Goal: Task Accomplishment & Management: Use online tool/utility

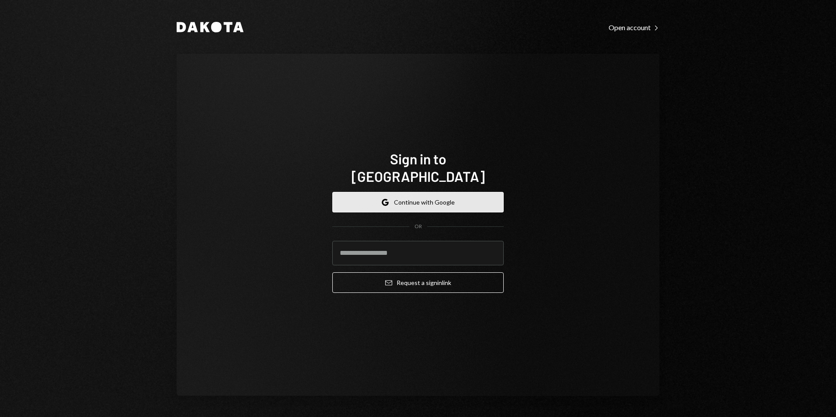
click at [405, 192] on button "Google Continue with Google" at bounding box center [417, 202] width 171 height 21
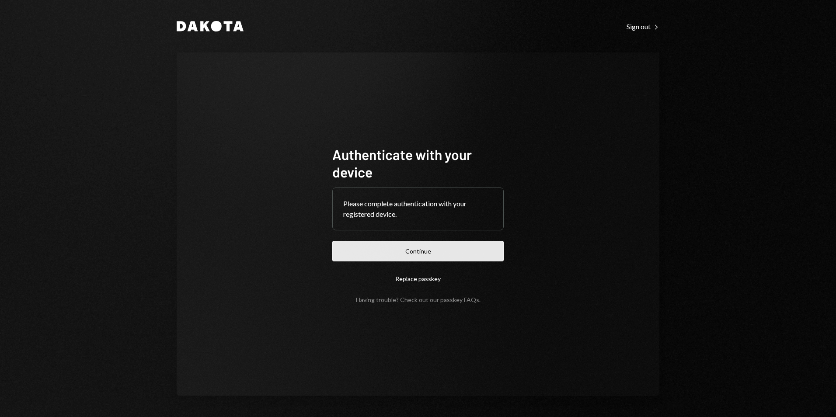
drag, startPoint x: 451, startPoint y: 239, endPoint x: 452, endPoint y: 248, distance: 9.7
click at [451, 239] on form "Authenticate with your device Please complete authentication with your register…" at bounding box center [417, 225] width 171 height 158
click at [453, 250] on button "Continue" at bounding box center [417, 251] width 171 height 21
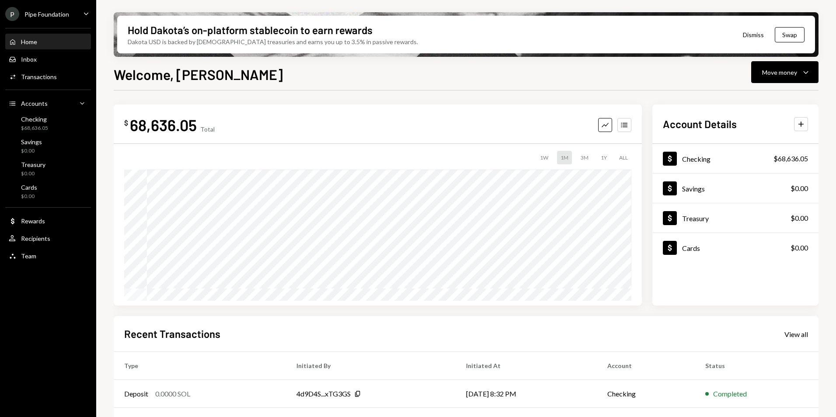
click at [49, 18] on div "P Pipe Foundation" at bounding box center [37, 14] width 64 height 14
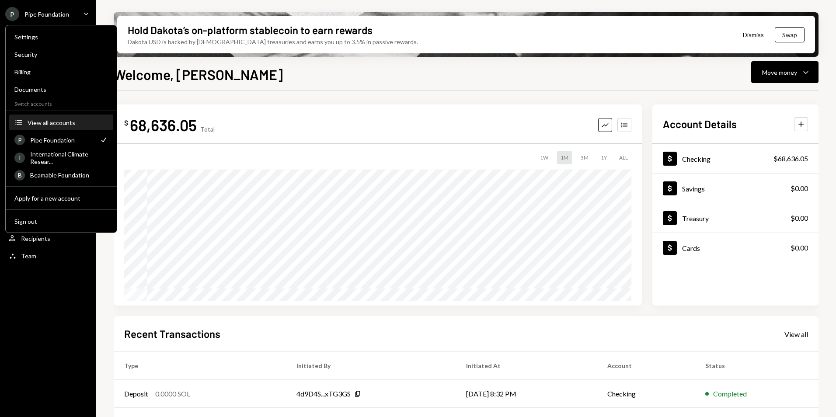
click at [66, 122] on div "View all accounts" at bounding box center [68, 122] width 80 height 7
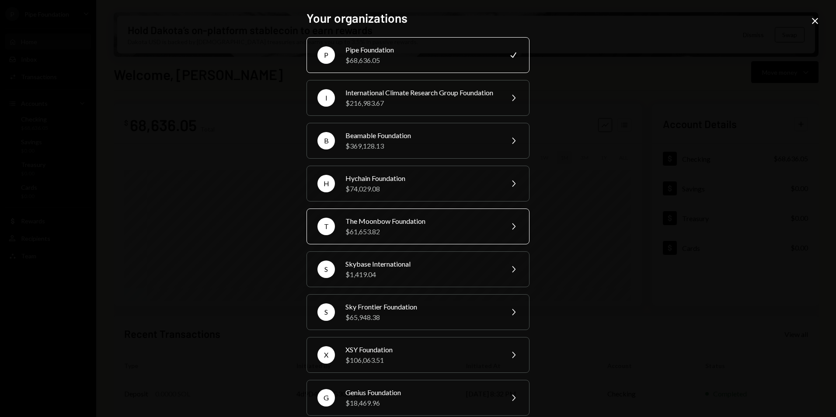
click at [403, 227] on div "The Moonbow Foundation" at bounding box center [422, 221] width 152 height 10
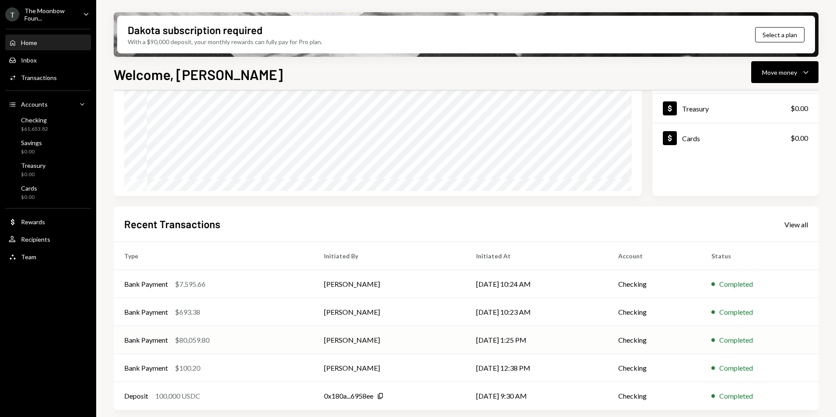
scroll to position [110, 0]
click at [54, 128] on div "Checking $61,653.82" at bounding box center [48, 124] width 79 height 17
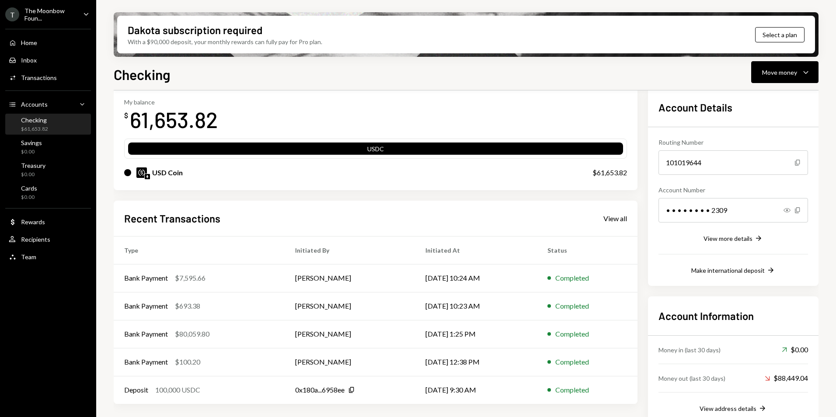
scroll to position [58, 0]
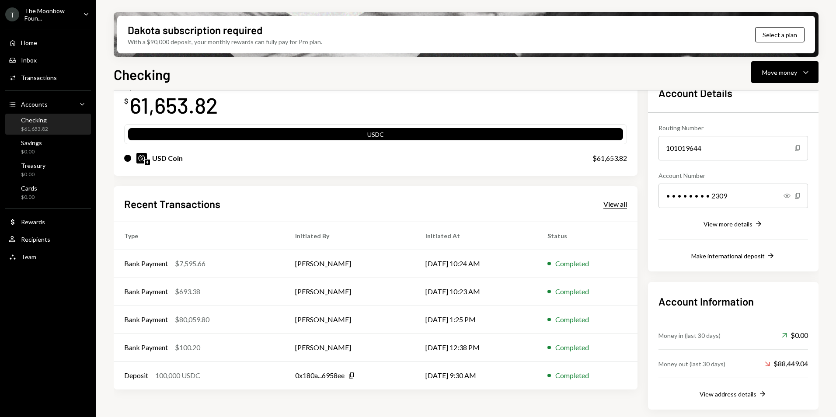
click at [618, 205] on div "View all" at bounding box center [616, 204] width 24 height 9
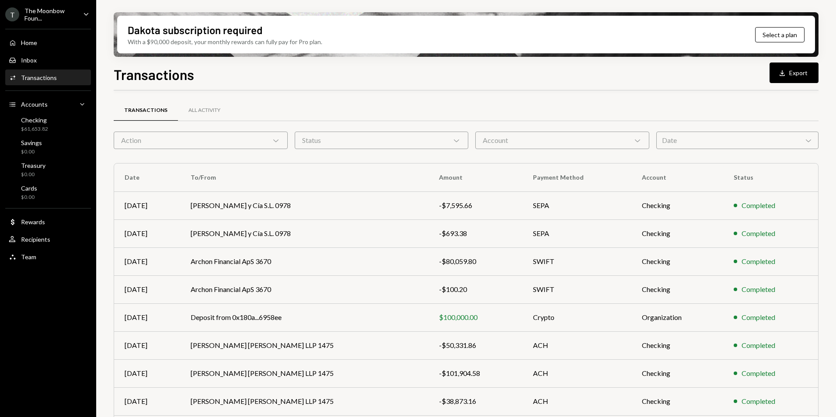
scroll to position [44, 0]
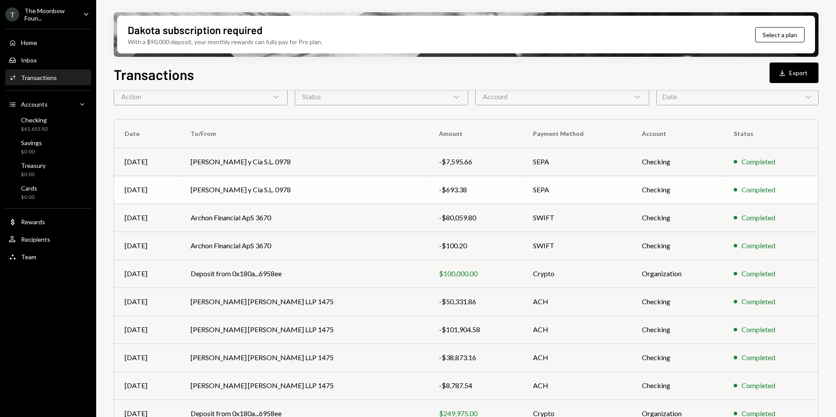
click at [439, 189] on div "-$693.38" at bounding box center [475, 190] width 73 height 10
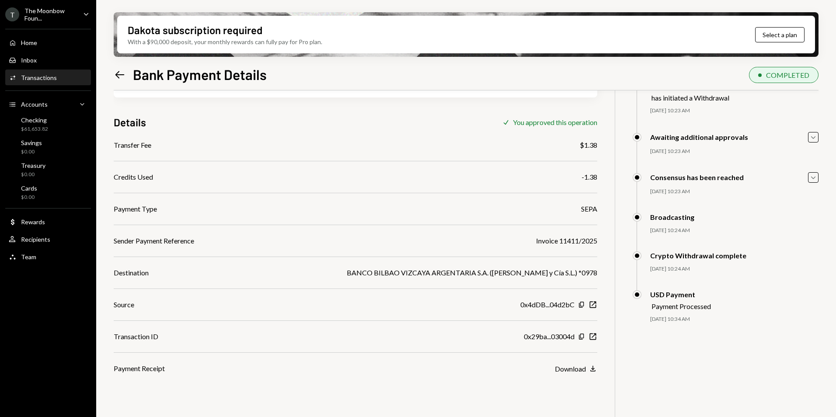
scroll to position [70, 0]
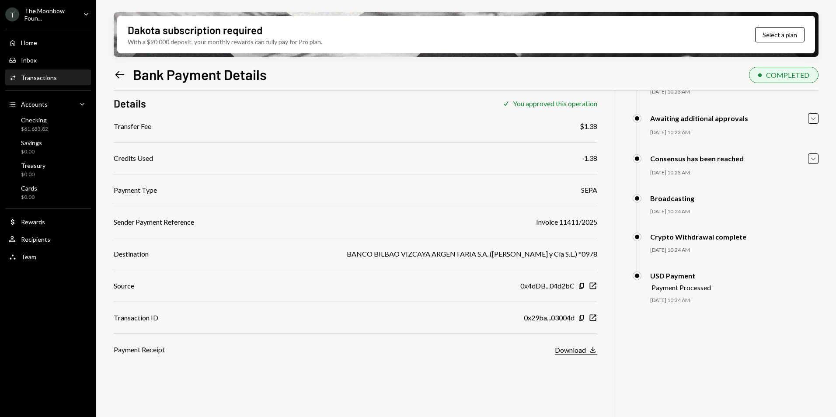
click at [588, 348] on button "Download Download" at bounding box center [576, 351] width 42 height 10
click at [120, 74] on icon at bounding box center [119, 74] width 9 height 7
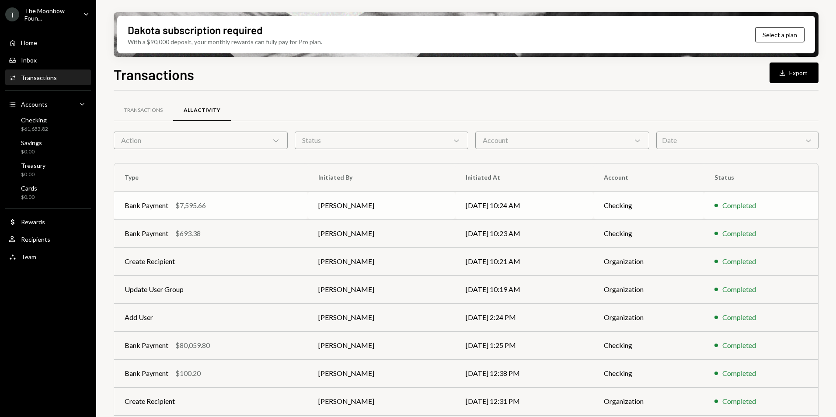
click at [277, 204] on div "Bank Payment $7,595.66" at bounding box center [211, 205] width 173 height 10
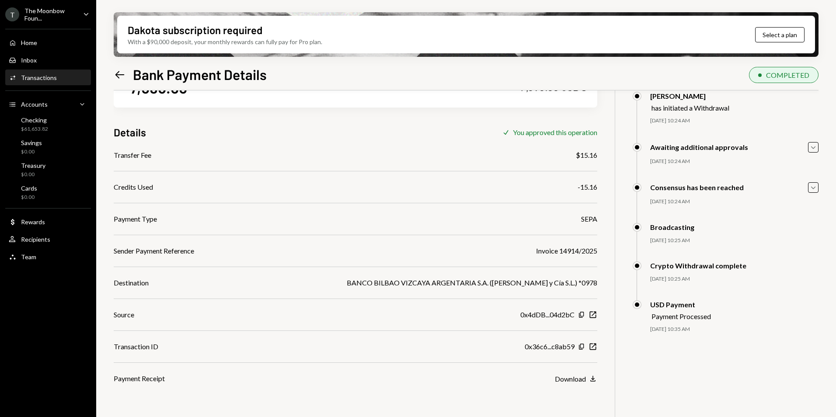
scroll to position [70, 0]
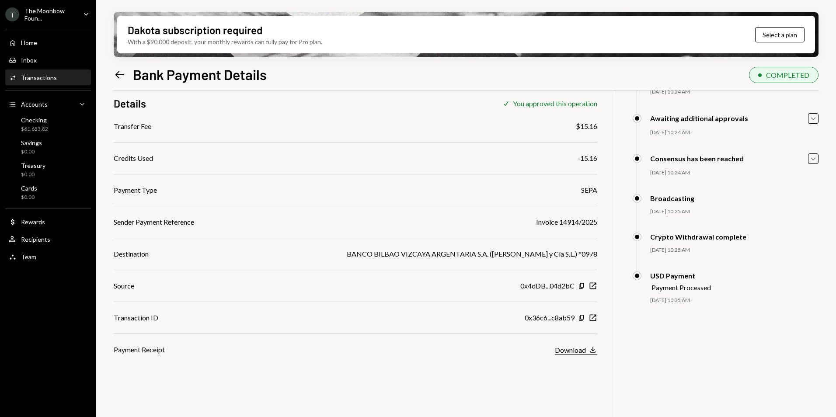
click at [590, 351] on icon "Download" at bounding box center [593, 350] width 9 height 9
click at [52, 16] on div "The Moonbow Foun..." at bounding box center [50, 14] width 52 height 15
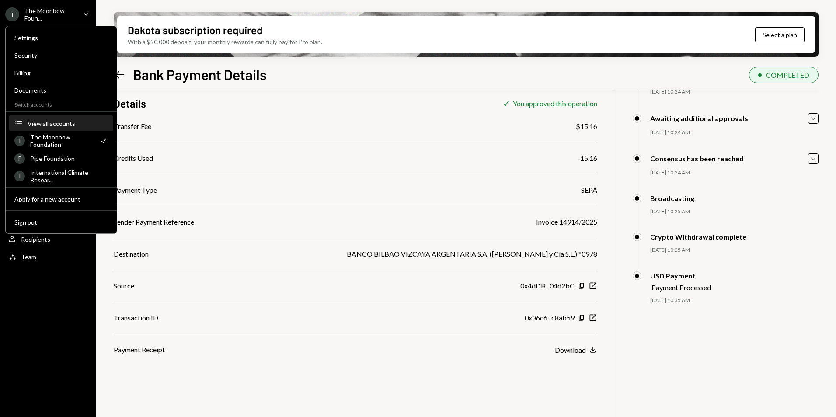
click at [56, 121] on div "View all accounts" at bounding box center [68, 123] width 80 height 7
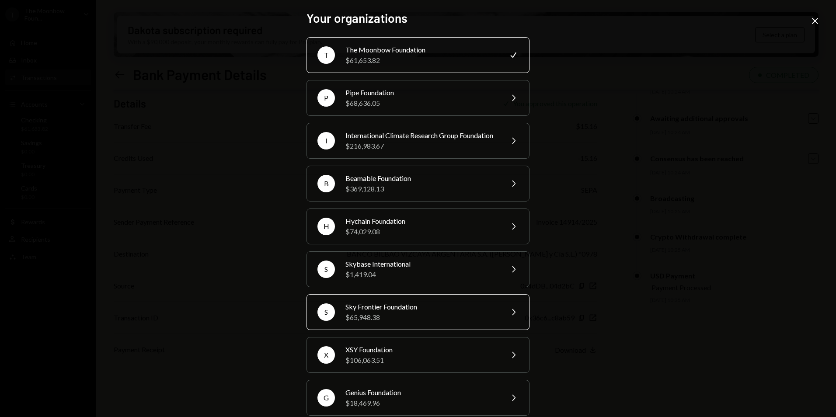
click at [394, 312] on div "Sky Frontier Foundation" at bounding box center [422, 307] width 152 height 10
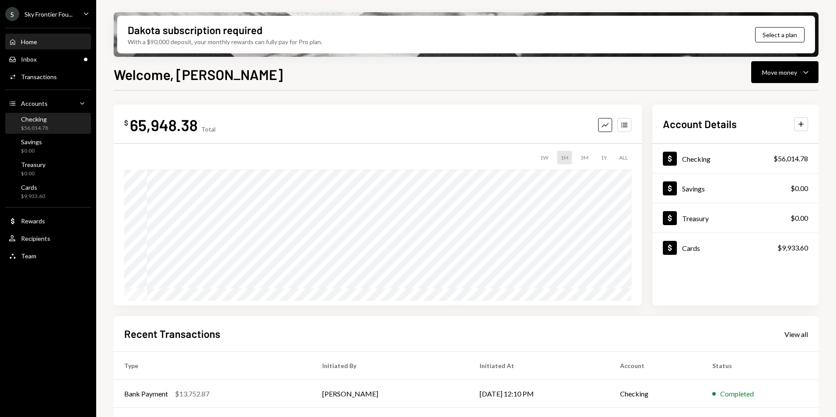
click at [41, 129] on div "$56,014.78" at bounding box center [34, 128] width 27 height 7
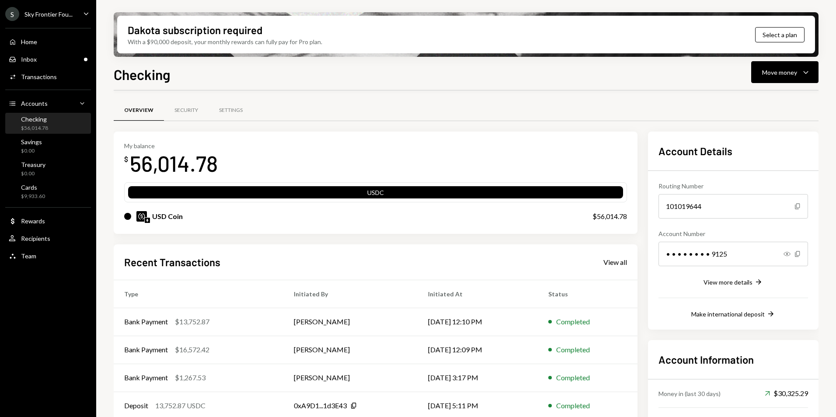
scroll to position [58, 0]
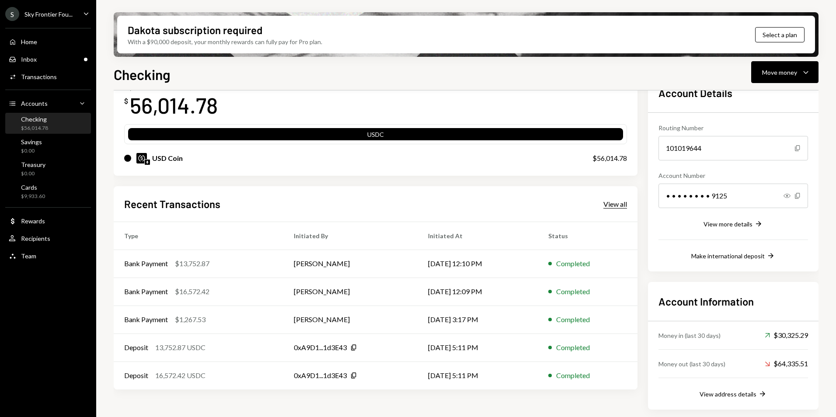
click at [618, 204] on div "View all" at bounding box center [616, 204] width 24 height 9
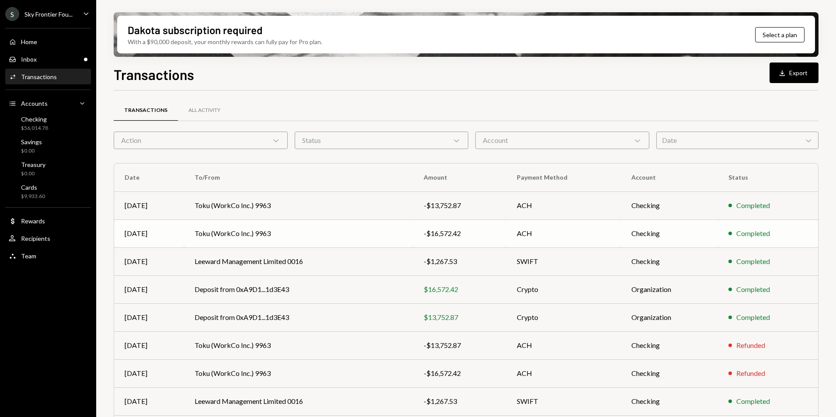
click at [481, 237] on div "-$16,572.42" at bounding box center [460, 233] width 72 height 10
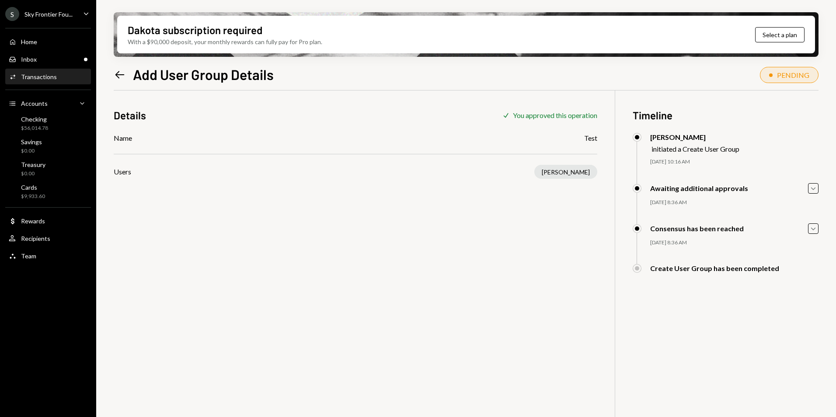
click at [119, 72] on icon "Left Arrow" at bounding box center [120, 75] width 12 height 12
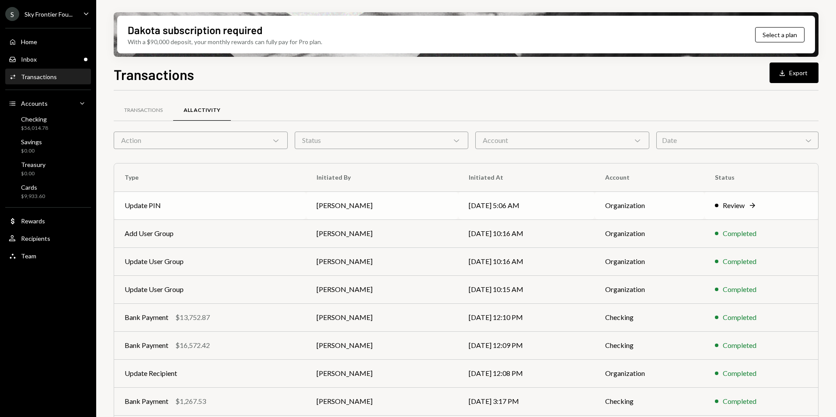
click at [294, 203] on td "Update PIN" at bounding box center [210, 206] width 192 height 28
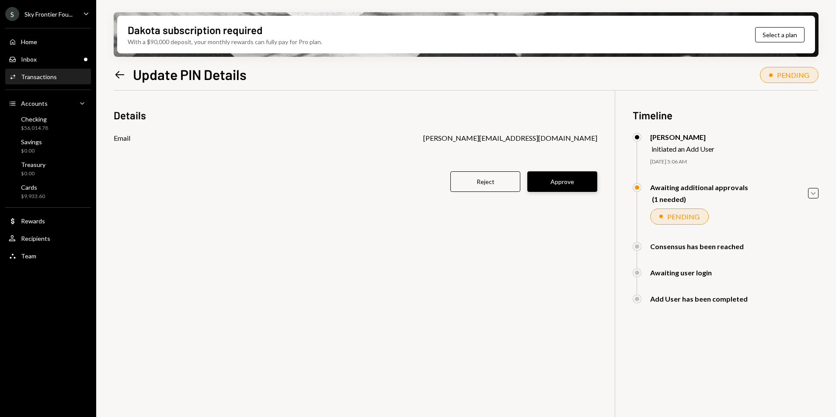
click at [566, 184] on button "Approve" at bounding box center [562, 181] width 70 height 21
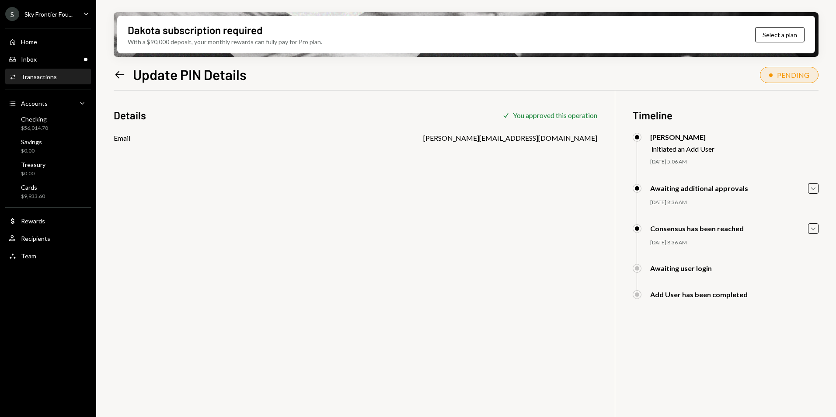
drag, startPoint x: 123, startPoint y: 79, endPoint x: 91, endPoint y: 110, distance: 45.2
click at [123, 79] on icon "Left Arrow" at bounding box center [120, 75] width 12 height 12
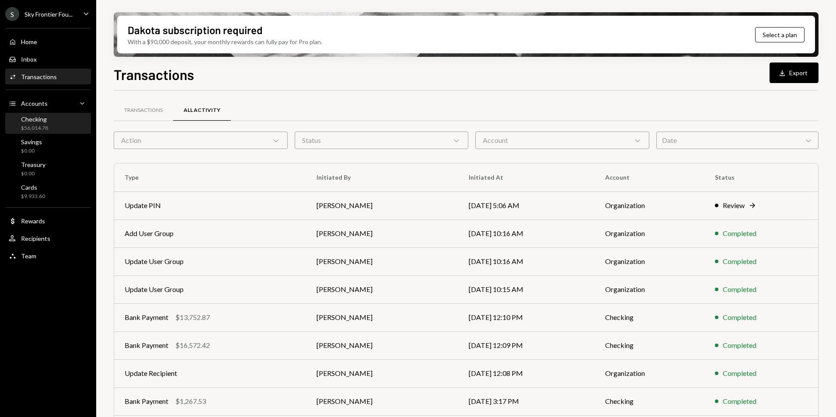
click at [73, 113] on link "Checking $56,014.78" at bounding box center [48, 123] width 86 height 21
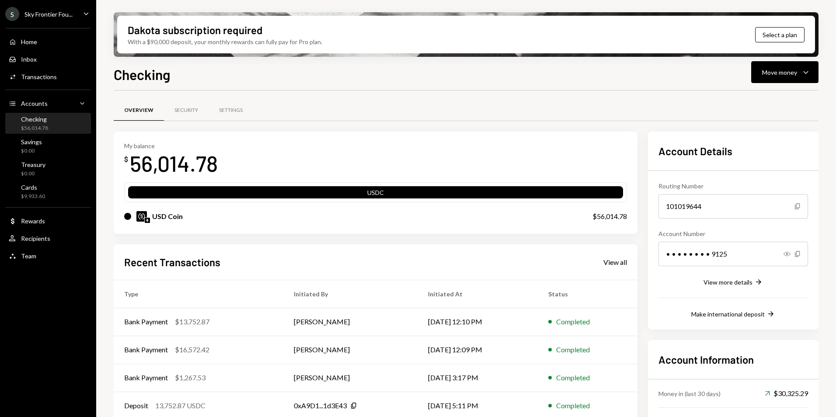
click at [615, 255] on div "Recent Transactions View all" at bounding box center [375, 262] width 503 height 14
click at [618, 259] on div "View all" at bounding box center [616, 262] width 24 height 9
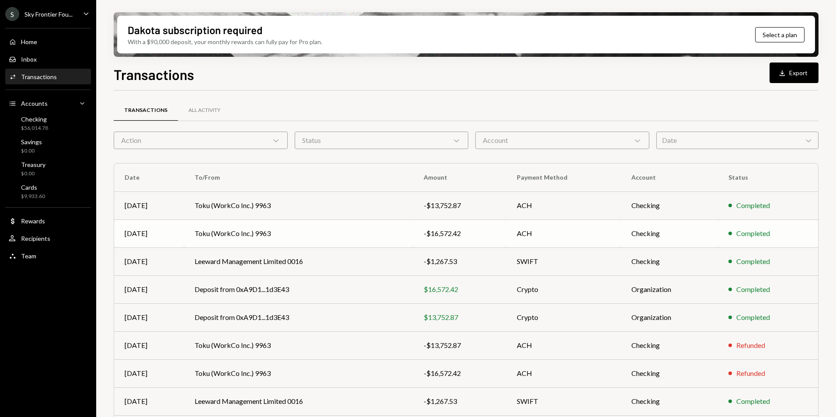
click at [350, 231] on td "Toku (WorkCo Inc.) 9963" at bounding box center [298, 234] width 229 height 28
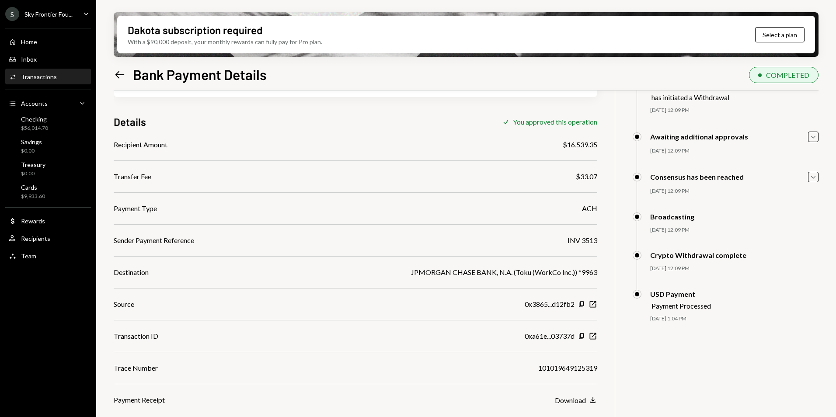
scroll to position [70, 0]
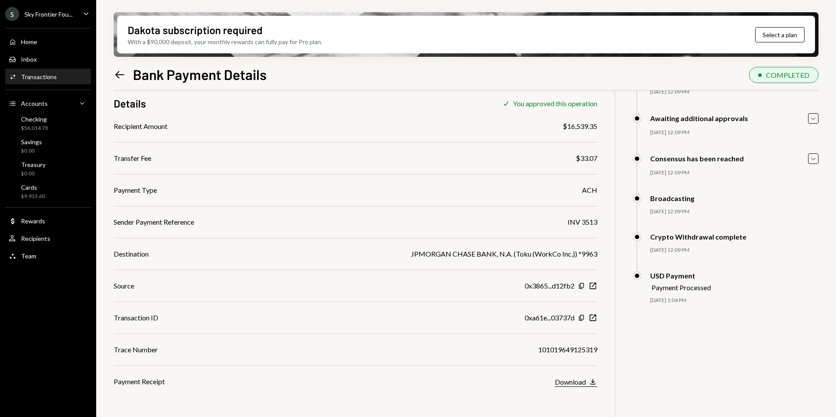
click at [588, 385] on button "Download Download" at bounding box center [576, 382] width 42 height 10
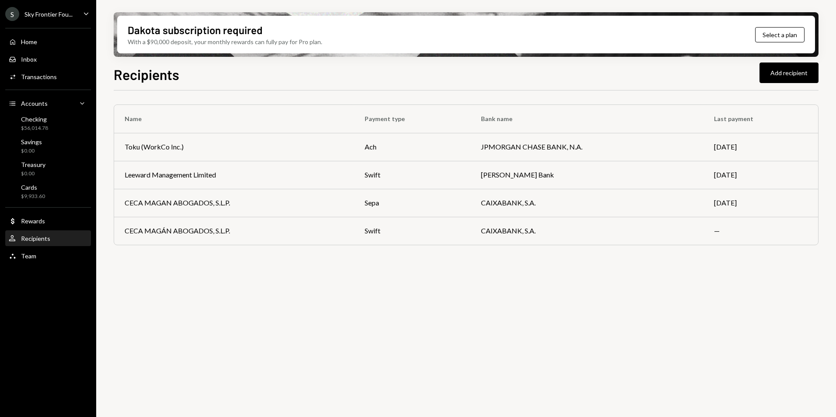
click at [49, 20] on div "S Sky Frontier Fou..." at bounding box center [38, 14] width 67 height 14
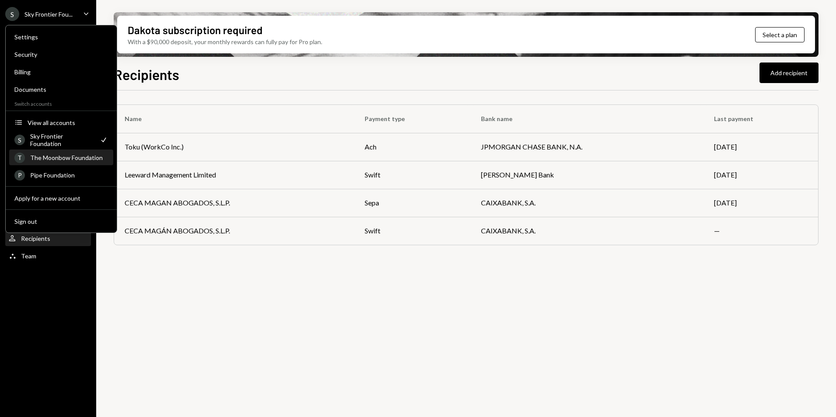
click at [69, 162] on div "T The Moonbow Foundation" at bounding box center [61, 157] width 94 height 15
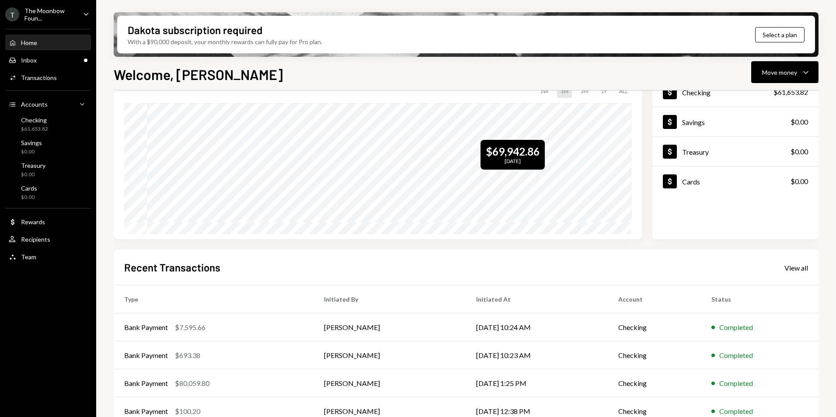
scroll to position [110, 0]
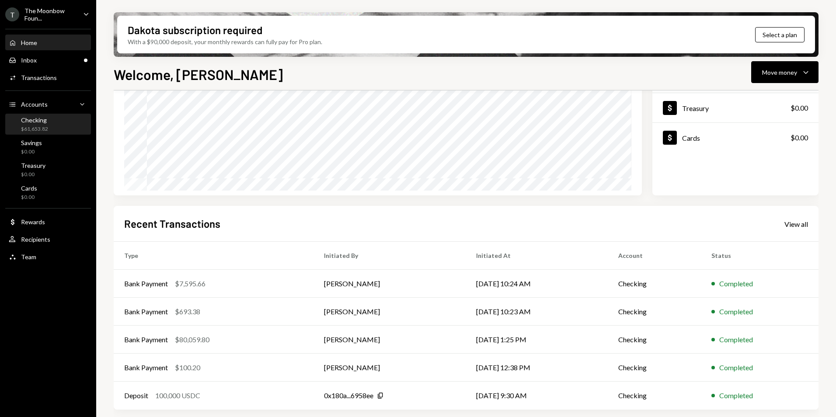
click at [66, 119] on div "Checking $61,653.82" at bounding box center [48, 124] width 79 height 17
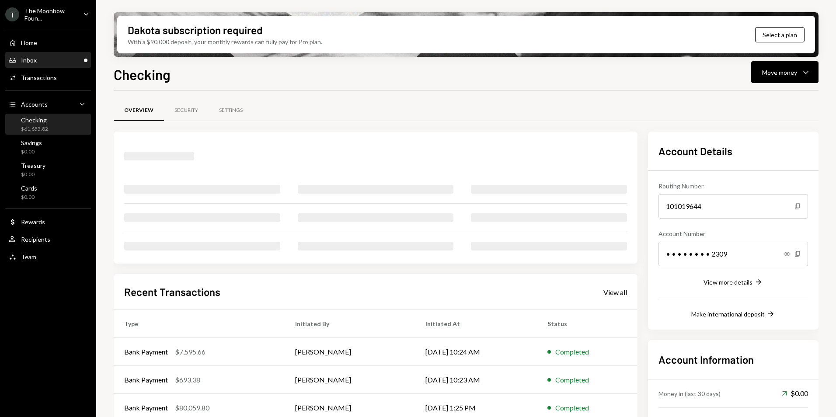
click at [49, 61] on div "Inbox Inbox" at bounding box center [48, 60] width 79 height 8
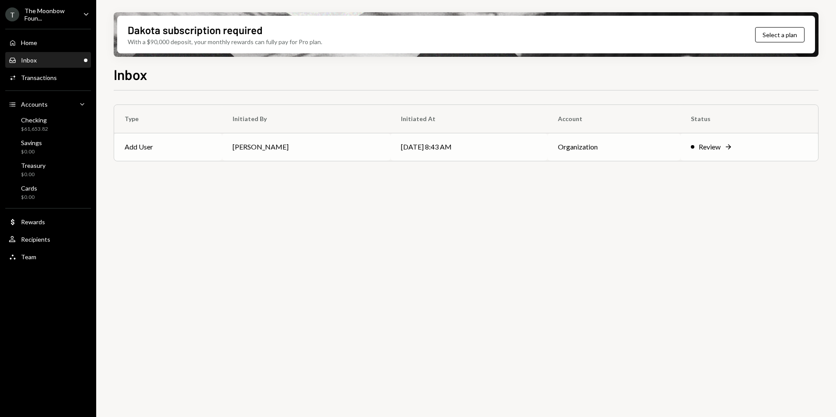
click at [325, 146] on td "Nadine E" at bounding box center [306, 147] width 168 height 28
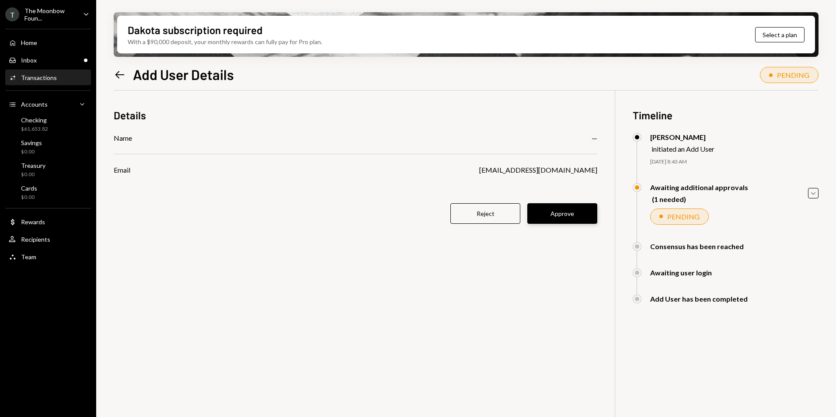
click at [575, 216] on button "Approve" at bounding box center [562, 213] width 70 height 21
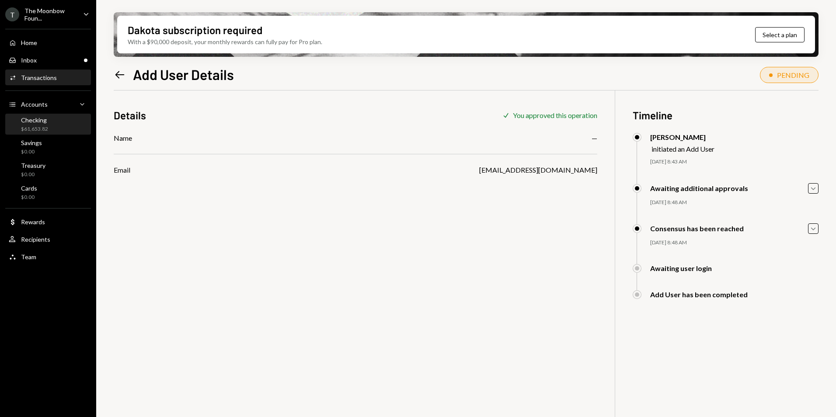
click at [32, 128] on div "$61,653.82" at bounding box center [34, 129] width 27 height 7
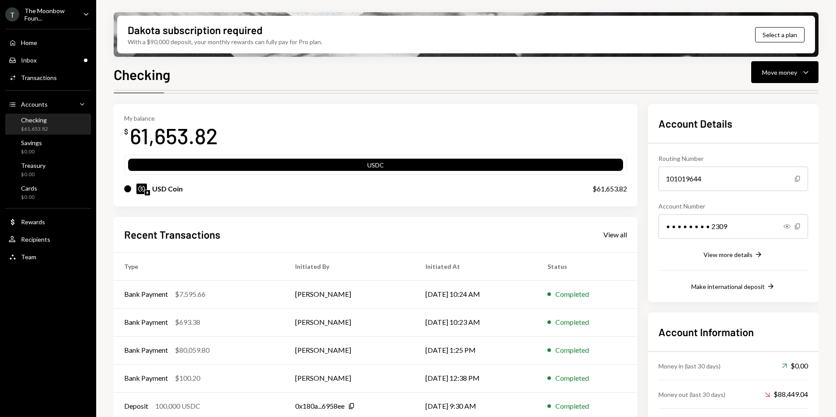
scroll to position [58, 0]
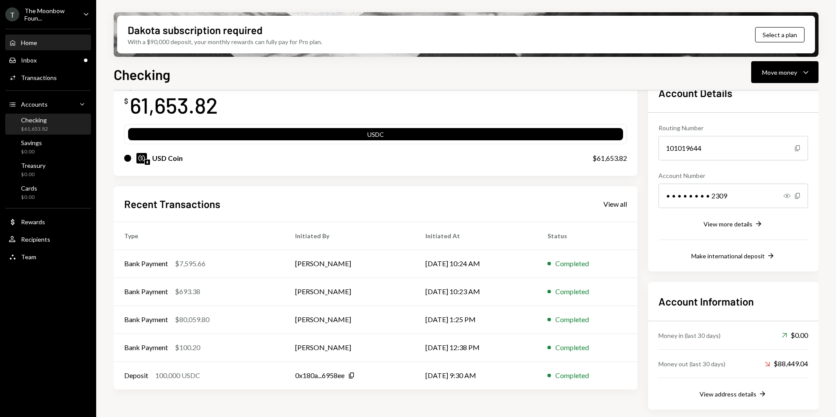
click at [54, 37] on div "Home Home" at bounding box center [48, 42] width 79 height 15
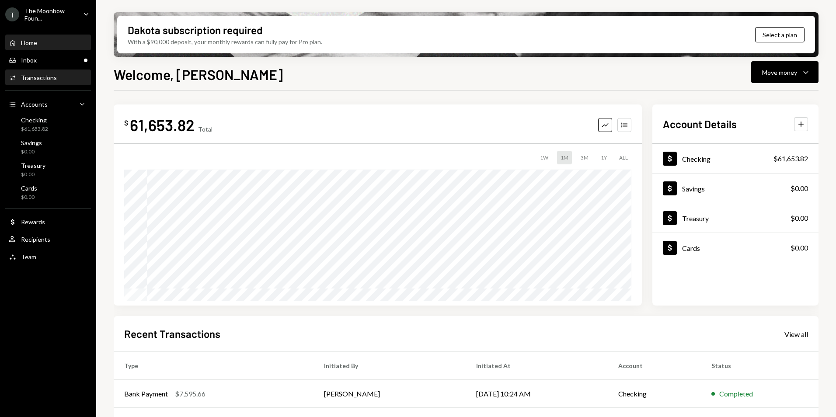
click at [46, 70] on div "Activities Transactions" at bounding box center [48, 77] width 79 height 15
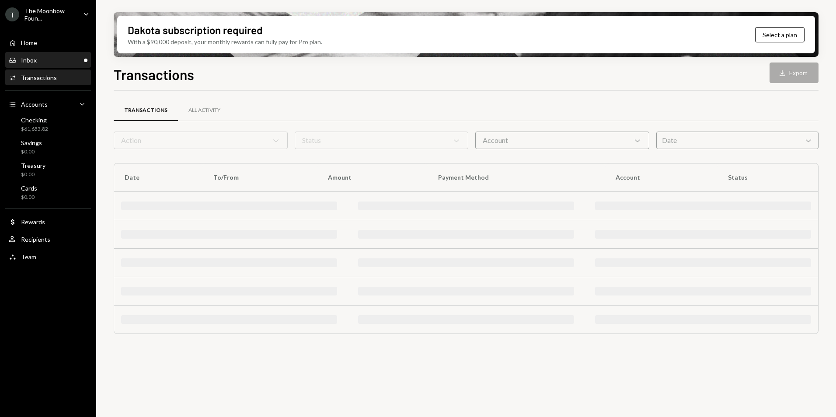
click at [48, 63] on div "Inbox Inbox" at bounding box center [48, 60] width 79 height 8
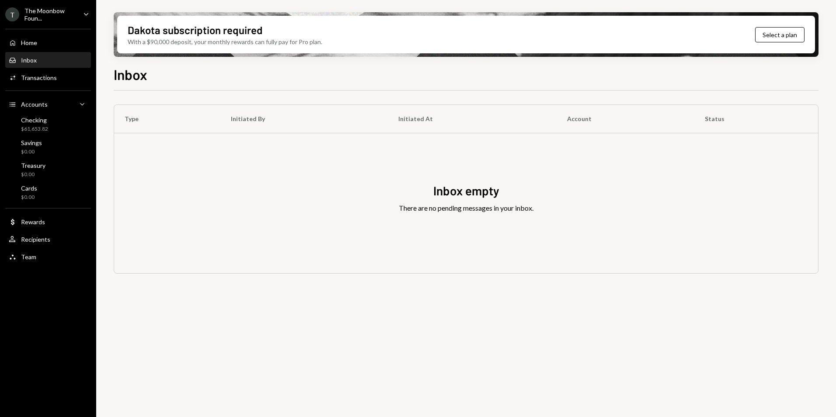
click at [43, 17] on div "The Moonbow Foun..." at bounding box center [50, 14] width 52 height 15
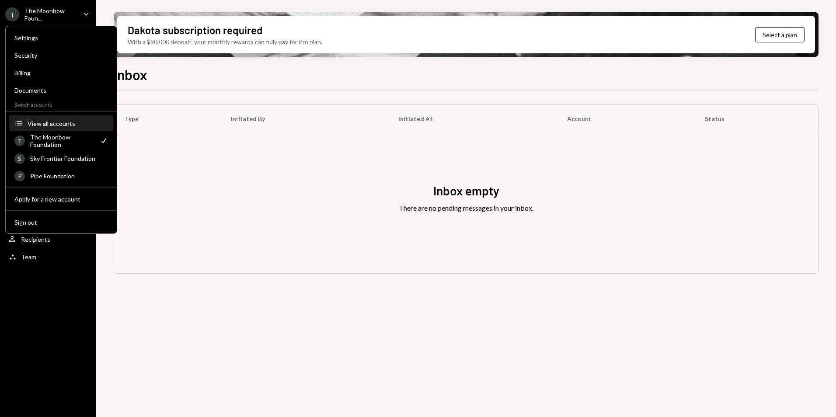
click at [64, 126] on div "View all accounts" at bounding box center [68, 123] width 80 height 7
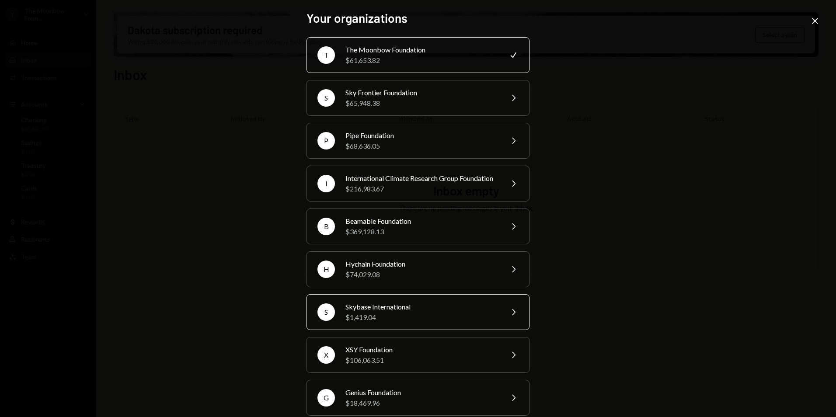
click at [445, 323] on div "$1,419.04" at bounding box center [422, 317] width 152 height 10
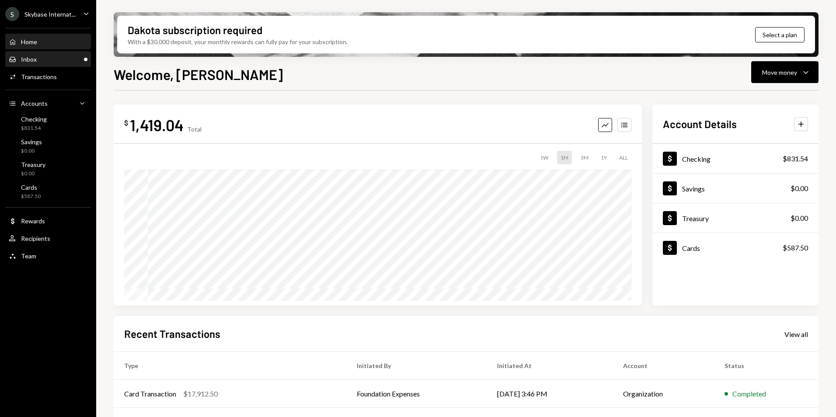
click at [65, 63] on div "Inbox Inbox" at bounding box center [48, 60] width 79 height 8
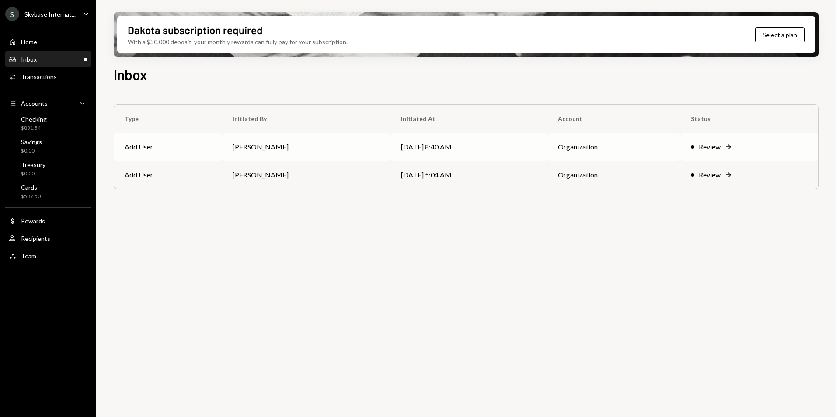
click at [458, 153] on td "[DATE] 8:40 AM" at bounding box center [469, 147] width 157 height 28
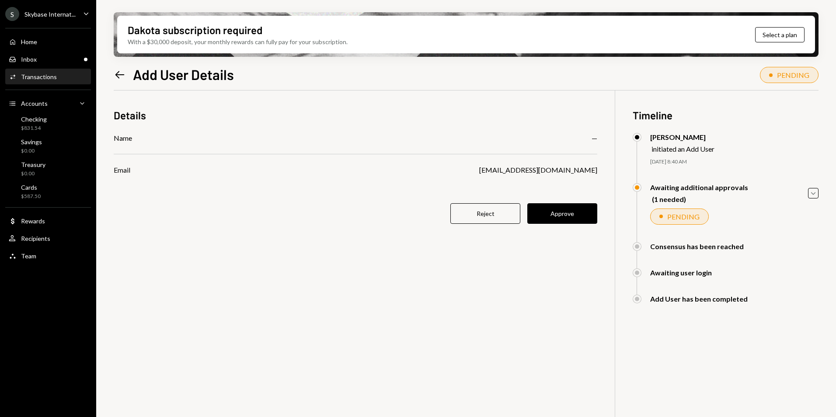
click at [577, 216] on button "Approve" at bounding box center [562, 213] width 70 height 21
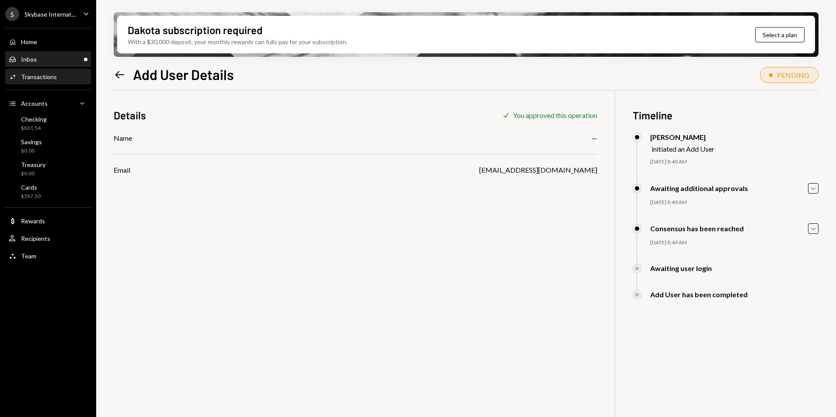
click at [44, 57] on div "Inbox Inbox" at bounding box center [48, 60] width 79 height 8
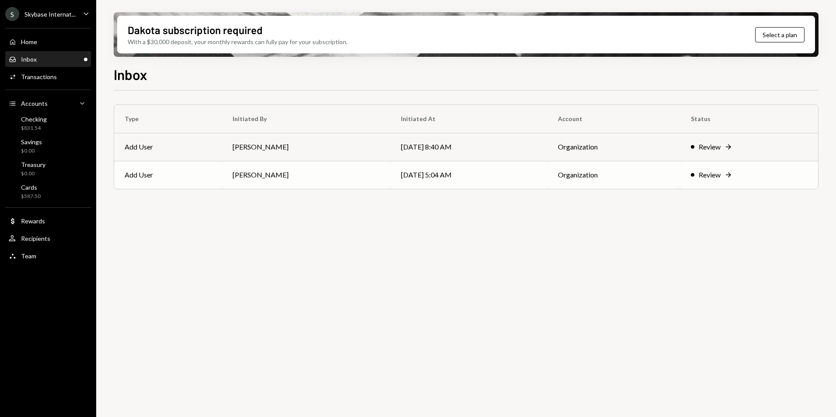
click at [665, 168] on td "Organization" at bounding box center [614, 175] width 133 height 28
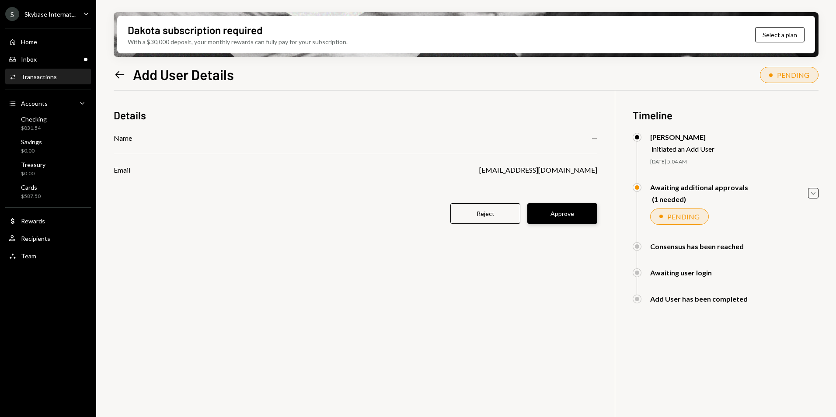
click at [559, 213] on button "Approve" at bounding box center [562, 213] width 70 height 21
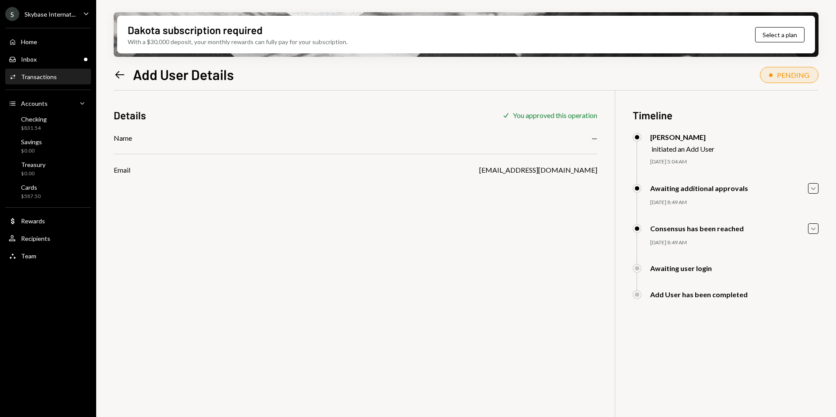
drag, startPoint x: 115, startPoint y: 71, endPoint x: 100, endPoint y: 67, distance: 16.3
click at [115, 71] on icon "Left Arrow" at bounding box center [120, 75] width 12 height 12
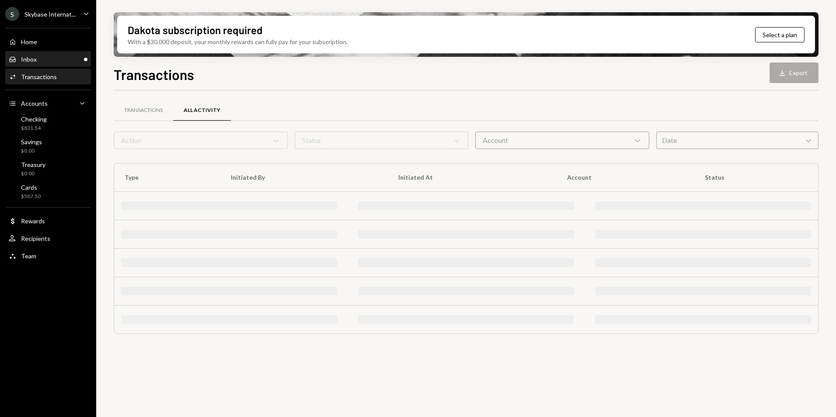
click at [45, 62] on div "Inbox Inbox" at bounding box center [48, 60] width 79 height 8
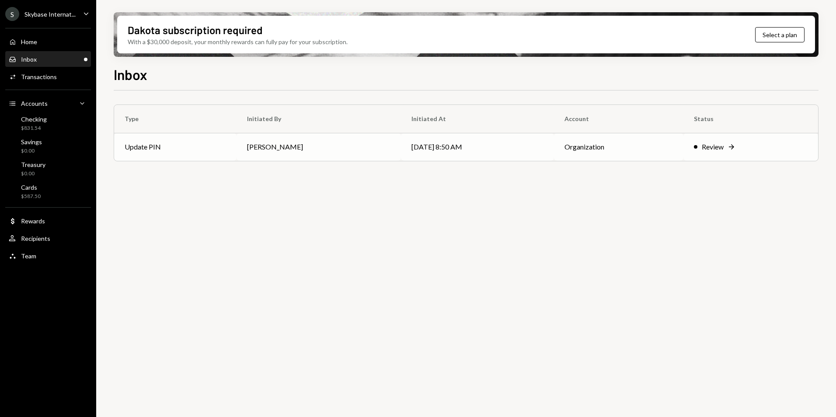
click at [694, 148] on div "Review Right Arrow" at bounding box center [751, 147] width 114 height 10
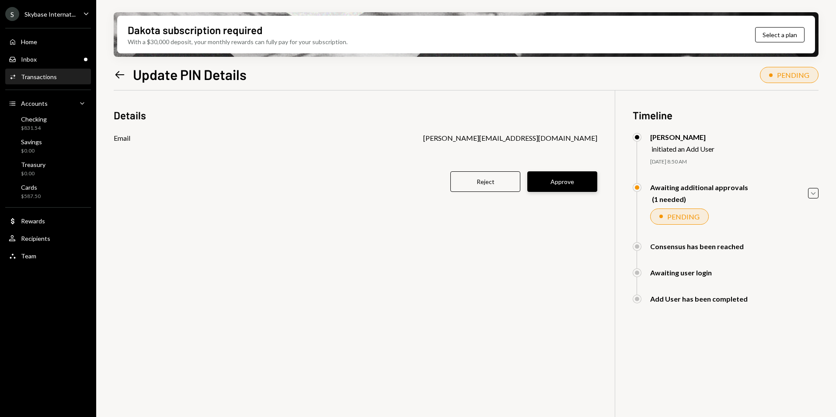
click at [579, 182] on button "Approve" at bounding box center [562, 181] width 70 height 21
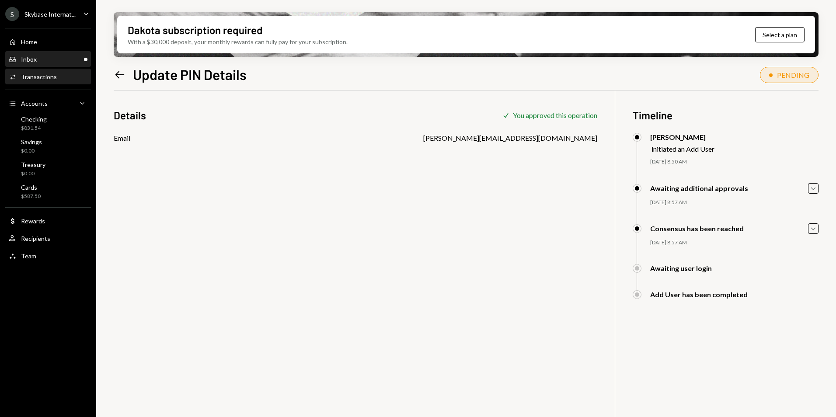
click at [68, 59] on div "Inbox Inbox" at bounding box center [48, 60] width 79 height 8
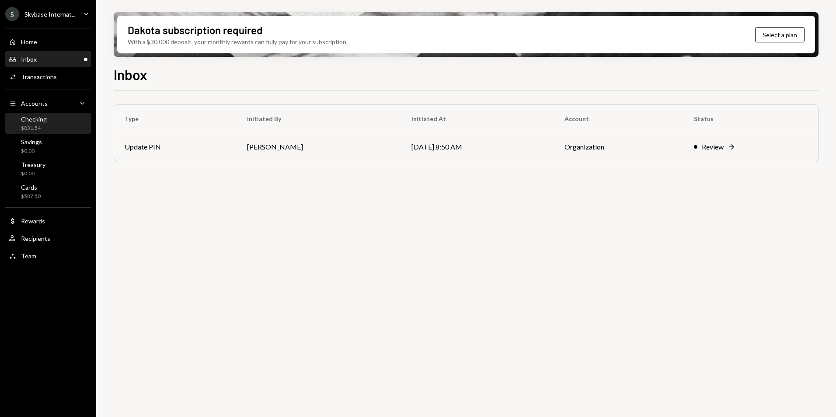
click at [61, 121] on div "Checking $831.54" at bounding box center [48, 123] width 79 height 17
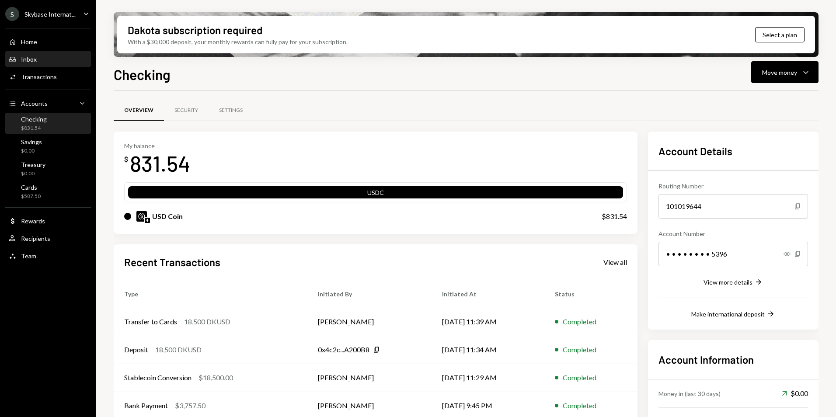
click at [49, 61] on div "Inbox Inbox" at bounding box center [48, 60] width 79 height 8
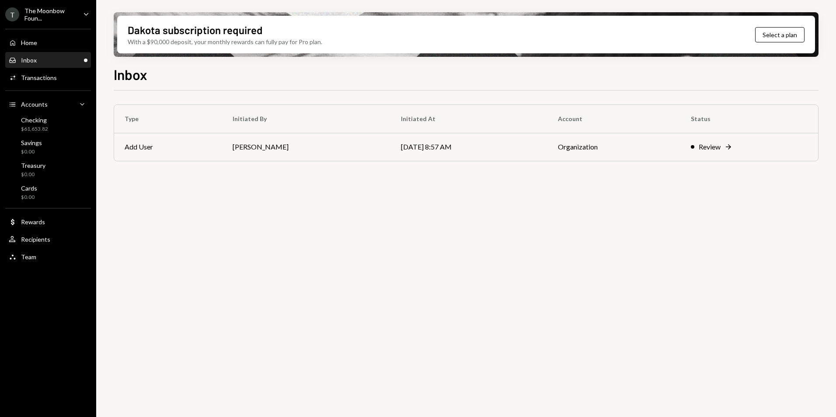
click at [49, 14] on div "The Moonbow Foun..." at bounding box center [50, 14] width 52 height 15
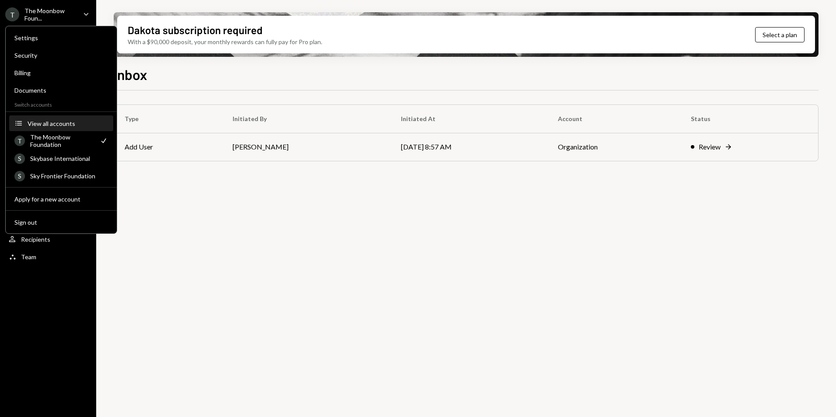
click at [59, 122] on div "View all accounts" at bounding box center [68, 123] width 80 height 7
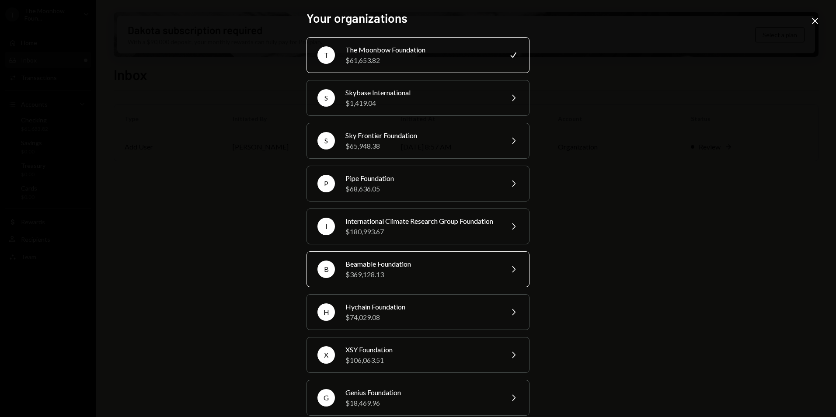
click at [401, 280] on div "$369,128.13" at bounding box center [422, 274] width 152 height 10
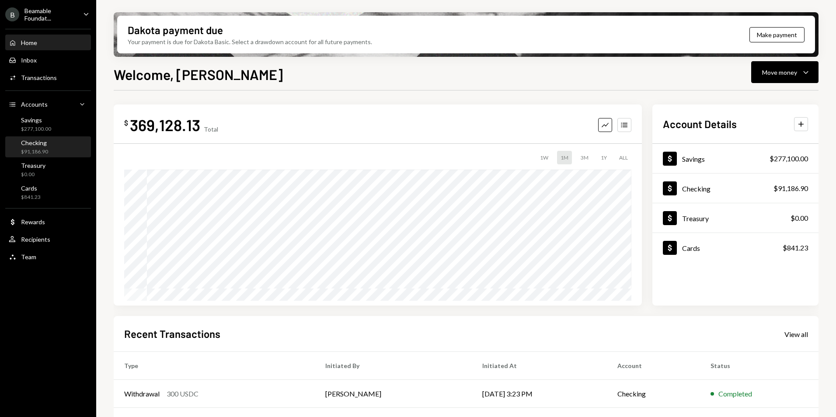
click at [49, 148] on div "Checking $91,186.90" at bounding box center [48, 147] width 79 height 17
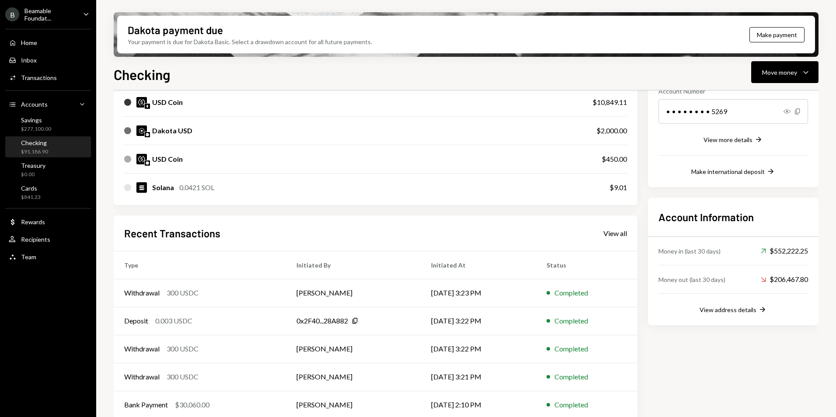
scroll to position [152, 0]
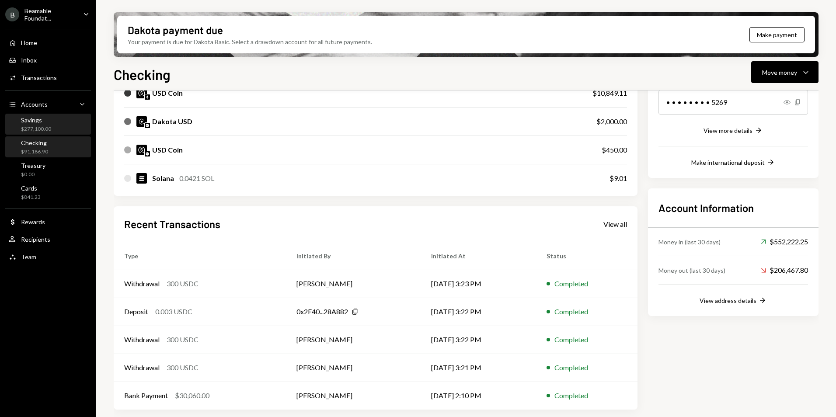
click at [51, 131] on div "Savings $277,100.00" at bounding box center [48, 124] width 79 height 17
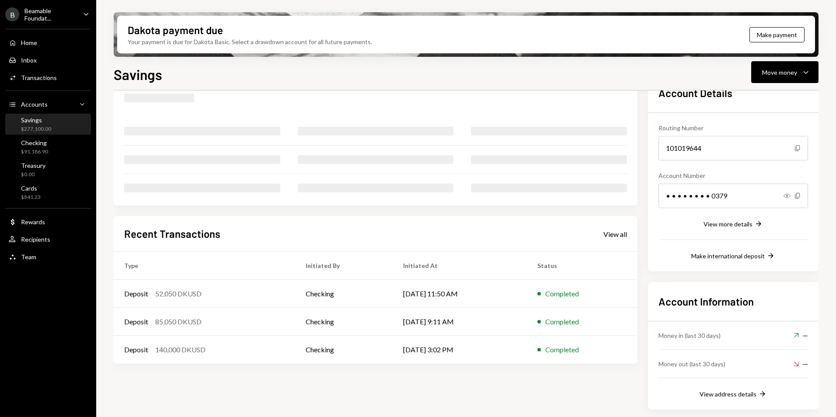
scroll to position [58, 0]
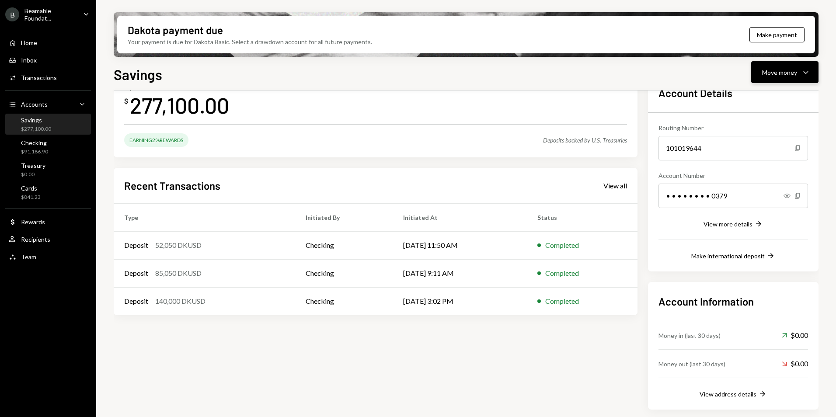
click at [790, 77] on div "Move money" at bounding box center [779, 72] width 35 height 9
click at [767, 103] on div "Send" at bounding box center [778, 98] width 64 height 9
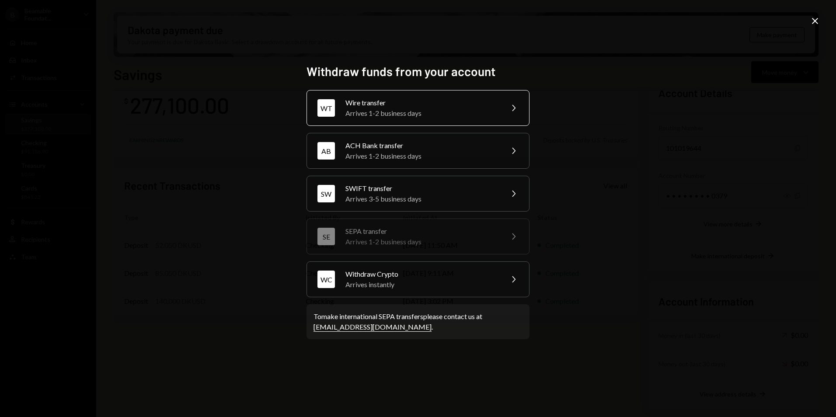
click at [404, 106] on div "Wire transfer" at bounding box center [422, 103] width 152 height 10
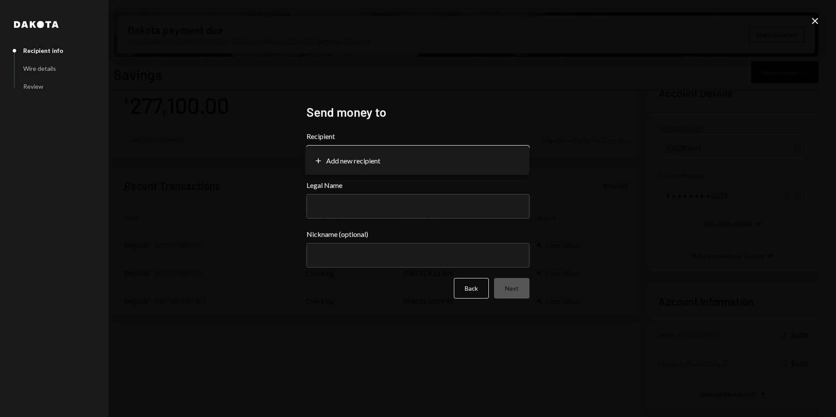
click at [363, 153] on body "B Beamable Foundat... Caret Down Home Home Inbox Inbox Activities Transactions …" at bounding box center [418, 208] width 836 height 417
click at [421, 215] on input "Legal Name" at bounding box center [418, 206] width 223 height 24
paste input "**********"
type input "**********"
click at [391, 257] on input "Nickname (optional)" at bounding box center [418, 255] width 223 height 24
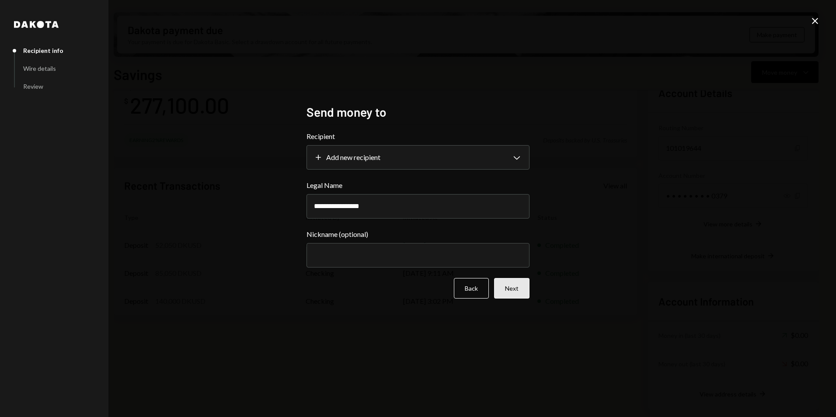
paste input "**********"
type input "**********"
click at [520, 294] on button "Next" at bounding box center [511, 288] width 35 height 21
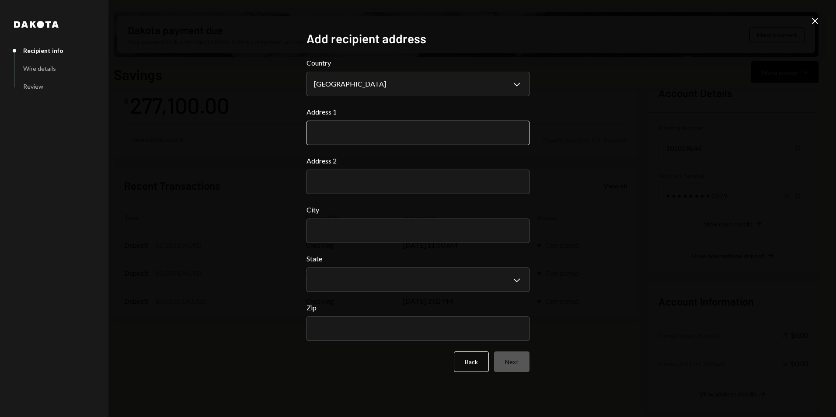
click at [356, 125] on input "Address 1" at bounding box center [418, 133] width 223 height 24
paste input "**********"
drag, startPoint x: 393, startPoint y: 137, endPoint x: 358, endPoint y: 140, distance: 35.5
click at [358, 140] on input "**********" at bounding box center [418, 133] width 223 height 24
type input "**********"
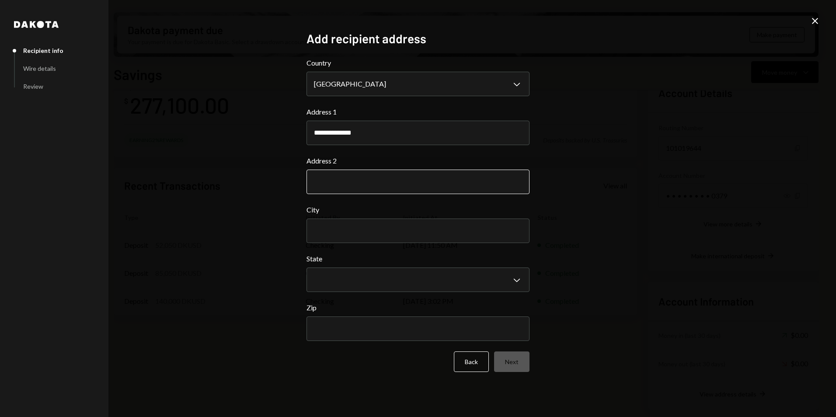
click at [352, 179] on input "Address 2" at bounding box center [418, 182] width 223 height 24
paste input "*******"
drag, startPoint x: 318, startPoint y: 185, endPoint x: 309, endPoint y: 179, distance: 11.2
click at [310, 182] on input "*******" at bounding box center [418, 182] width 223 height 24
type input "*****"
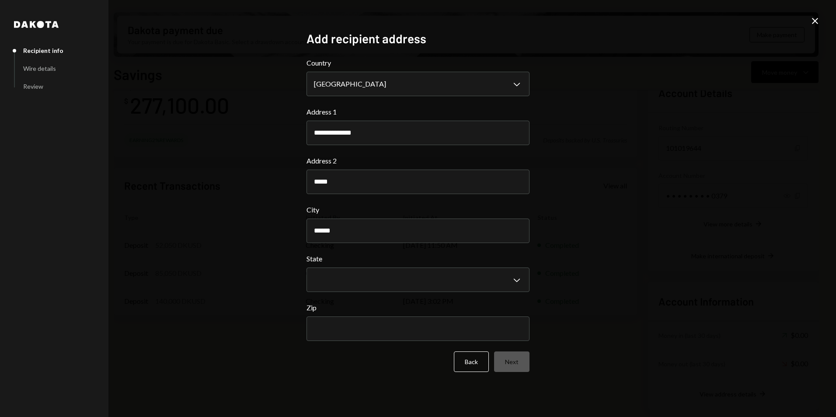
type input "******"
click at [338, 279] on body "B Beamable Foundat... Caret Down Home Home Inbox Inbox Activities Transactions …" at bounding box center [418, 208] width 836 height 417
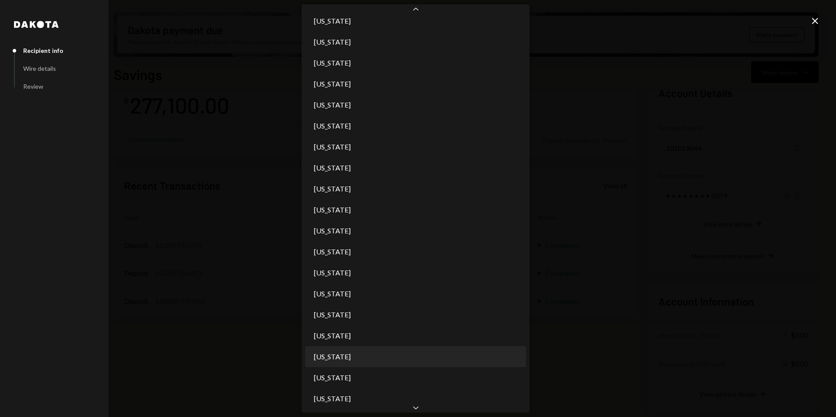
scroll to position [197, 0]
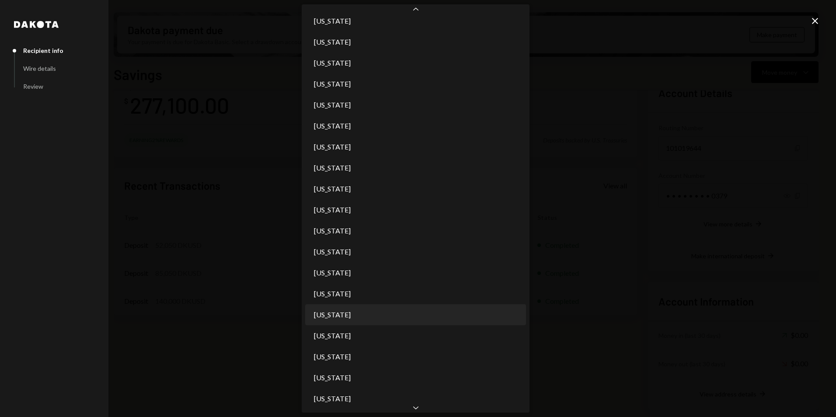
select select "**"
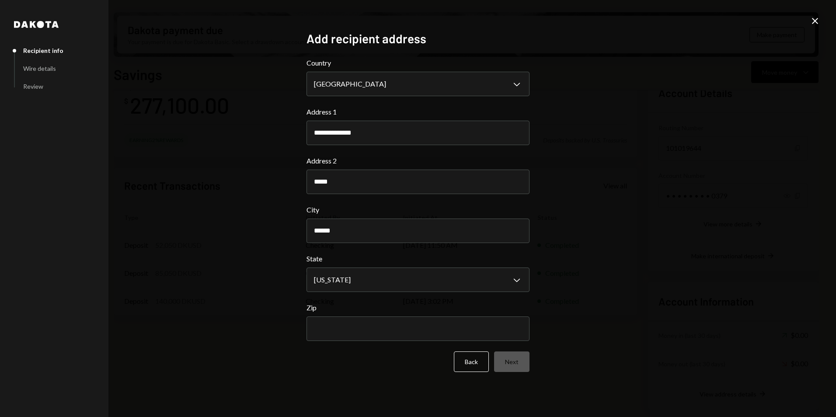
click at [670, 140] on div "**********" at bounding box center [418, 208] width 836 height 417
click at [341, 320] on input "Zip" at bounding box center [418, 329] width 223 height 24
paste input "*****"
type input "*****"
click at [513, 360] on button "Next" at bounding box center [511, 362] width 35 height 21
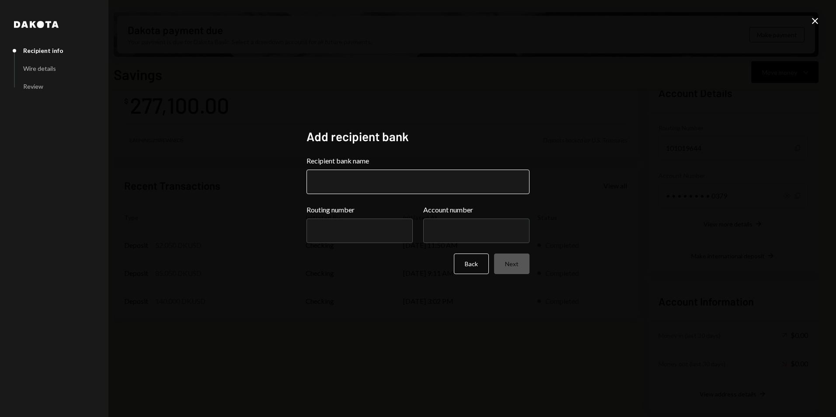
click at [343, 182] on input "Recipient bank name" at bounding box center [418, 182] width 223 height 24
paste input "**********"
type input "**********"
drag, startPoint x: 353, startPoint y: 248, endPoint x: 348, endPoint y: 234, distance: 15.1
click at [353, 247] on form "**********" at bounding box center [418, 215] width 223 height 119
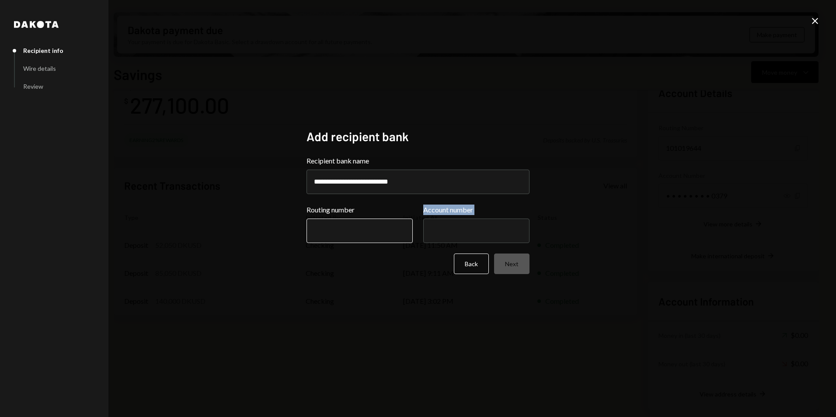
click at [342, 231] on input "Routing number" at bounding box center [360, 231] width 106 height 24
paste input "*********"
type input "*********"
click at [447, 225] on input "Account number" at bounding box center [476, 231] width 106 height 24
paste input "******"
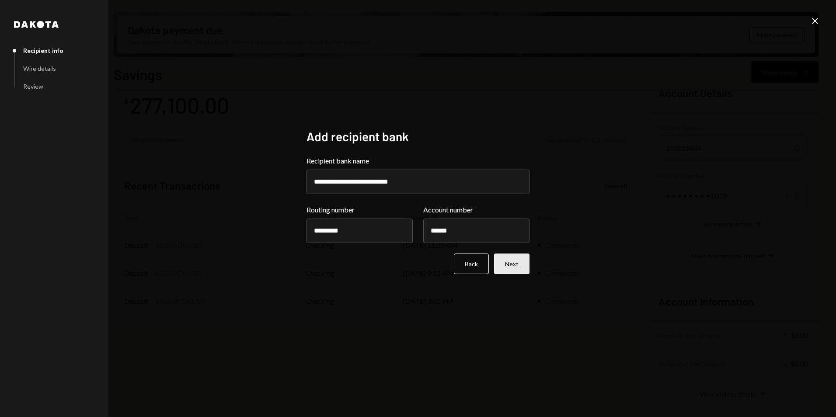
type input "******"
click at [506, 264] on button "Next" at bounding box center [511, 264] width 35 height 21
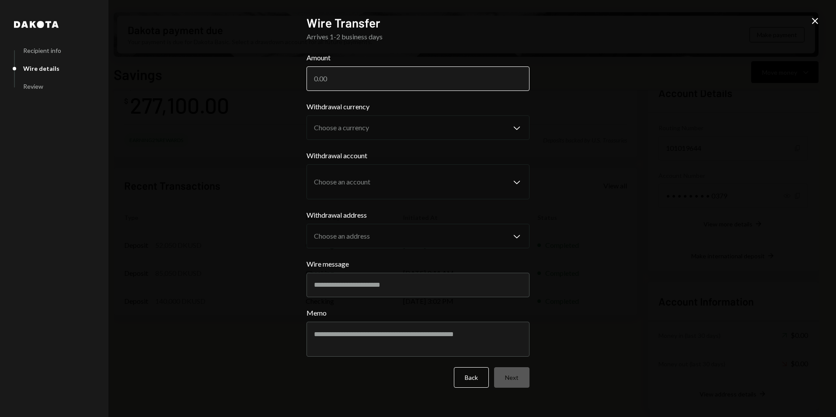
click at [341, 82] on input "Amount" at bounding box center [418, 78] width 223 height 24
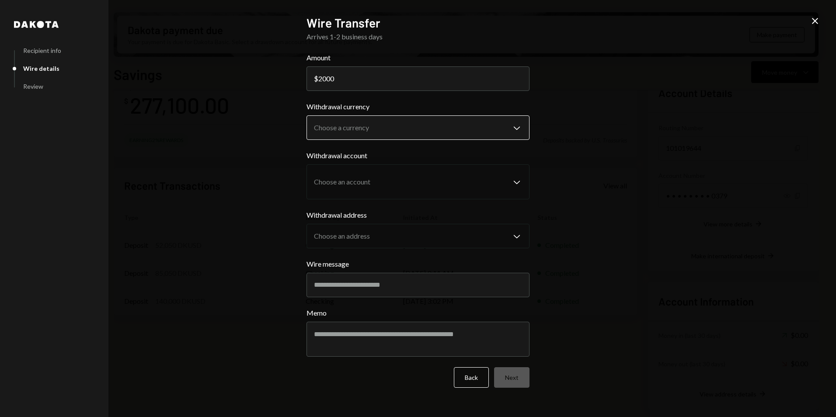
type input "2000"
click at [335, 116] on button "Choose a currency Chevron Down" at bounding box center [418, 127] width 223 height 24
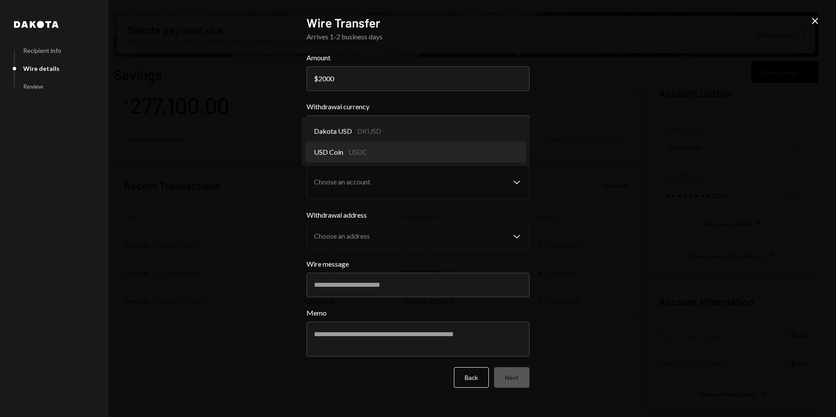
select select "****"
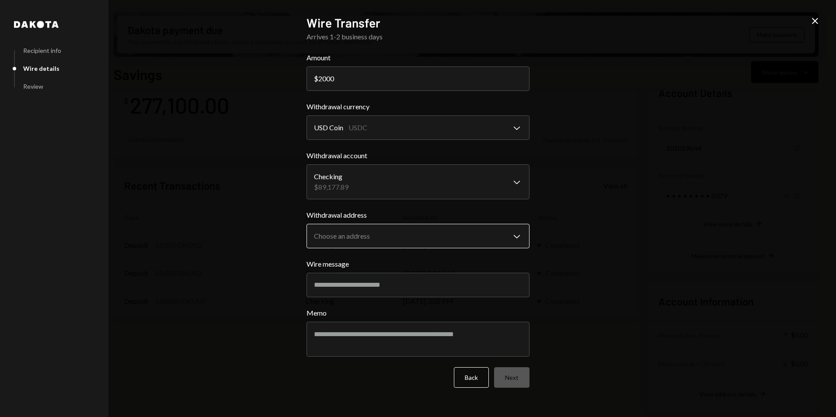
click at [367, 234] on body "B Beamable Foundat... Caret Down Home Home Inbox Inbox Activities Transactions …" at bounding box center [418, 208] width 836 height 417
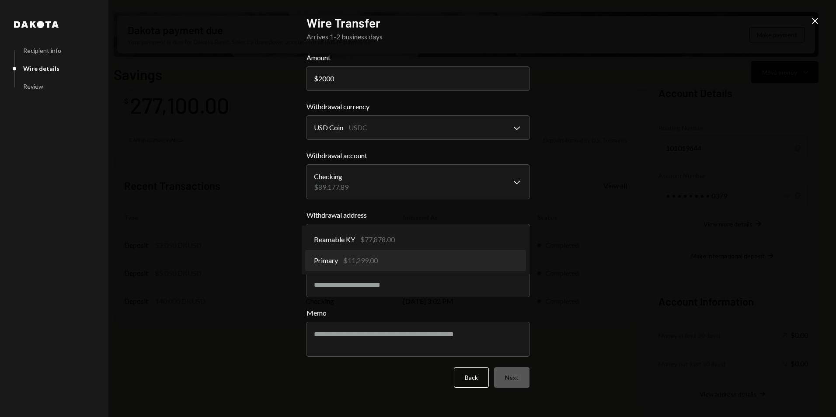
select select "**********"
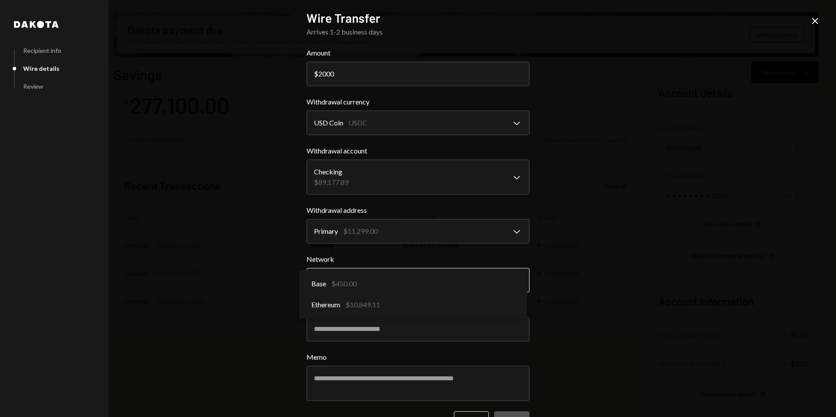
click at [381, 284] on body "B Beamable Foundat... Caret Down Home Home Inbox Inbox Activities Transactions …" at bounding box center [418, 208] width 836 height 417
select select "**********"
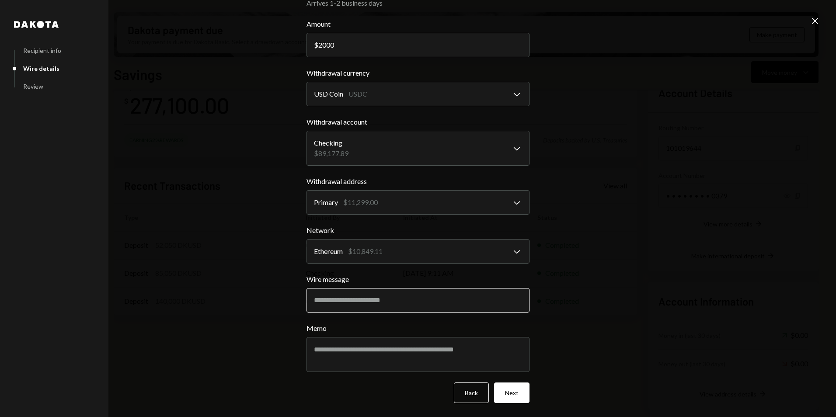
click at [351, 303] on input "Wire message" at bounding box center [418, 300] width 223 height 24
type input "**********"
click at [431, 349] on textarea "**********" at bounding box center [418, 354] width 223 height 35
type textarea "**********"
click at [508, 389] on button "Next" at bounding box center [511, 393] width 35 height 21
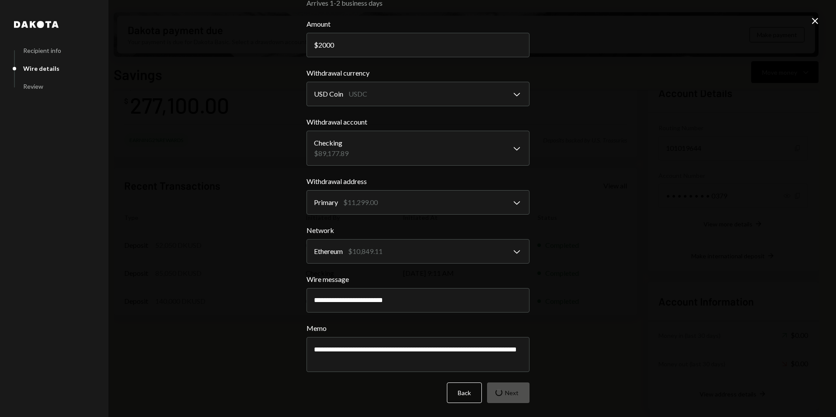
scroll to position [0, 0]
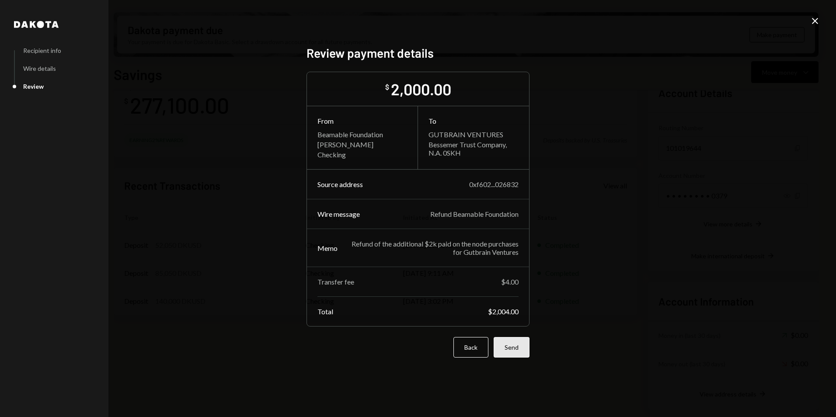
click at [513, 341] on button "Send" at bounding box center [512, 347] width 36 height 21
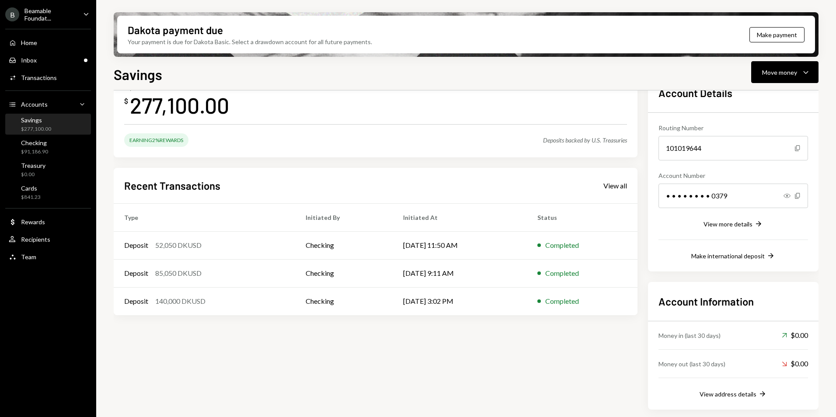
click at [61, 120] on div "Savings $277,100.00" at bounding box center [48, 124] width 79 height 17
click at [61, 127] on div "Savings $277,100.00" at bounding box center [48, 124] width 79 height 17
click at [51, 156] on div "Checking $91,186.90" at bounding box center [48, 147] width 79 height 20
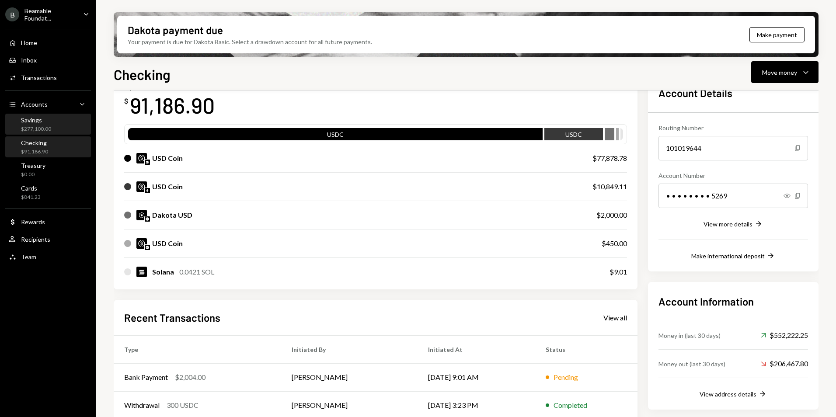
click at [51, 123] on div "Savings $277,100.00" at bounding box center [48, 124] width 79 height 17
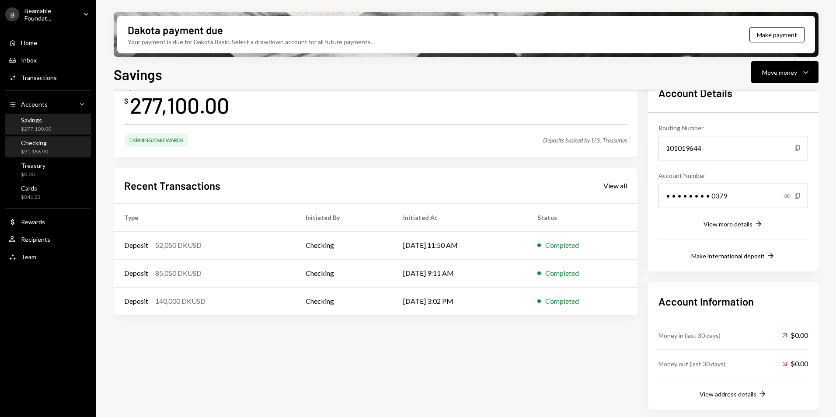
click at [53, 155] on div "Checking $91,186.90" at bounding box center [48, 147] width 79 height 17
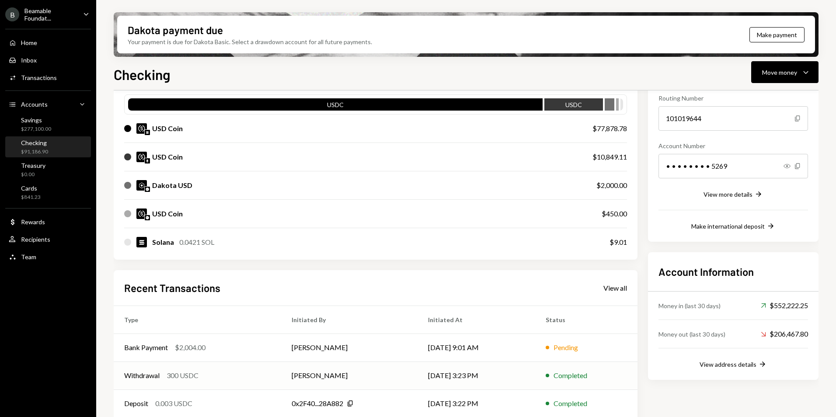
scroll to position [102, 0]
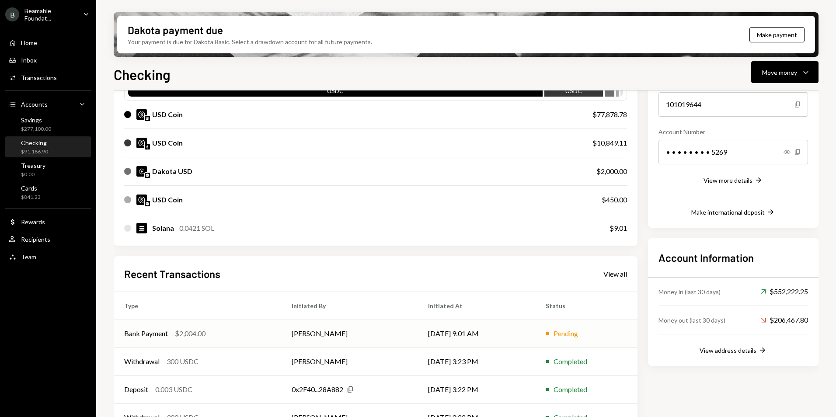
click at [512, 328] on td "08/29/25 9:01 AM" at bounding box center [477, 334] width 118 height 28
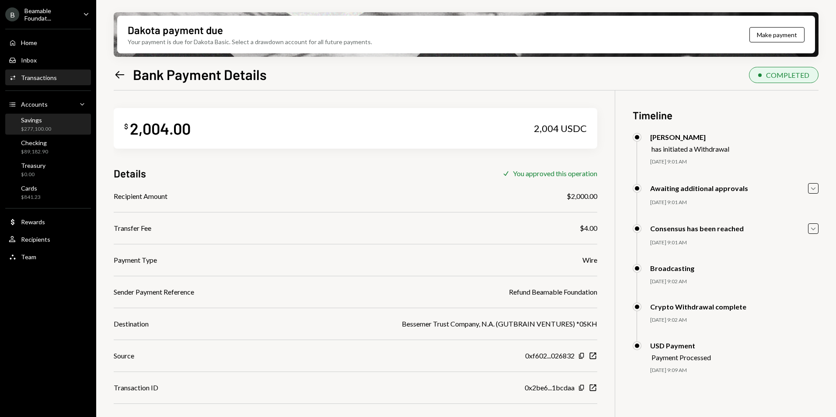
click at [55, 124] on div "Savings $277,100.00" at bounding box center [48, 124] width 79 height 17
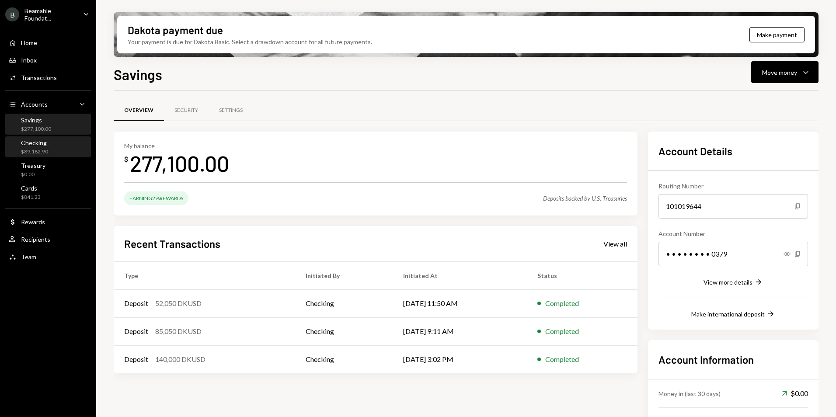
click at [65, 143] on div "Checking $89,182.90" at bounding box center [48, 147] width 79 height 17
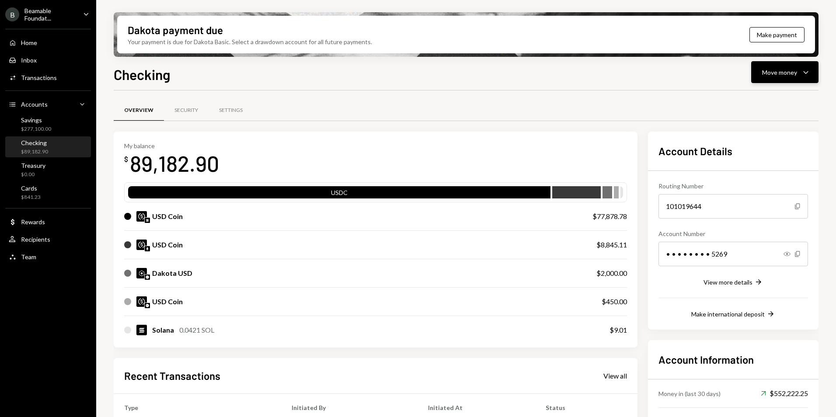
click at [771, 75] on div "Move money" at bounding box center [779, 72] width 35 height 9
click at [768, 112] on div "Convert Transfer" at bounding box center [771, 118] width 87 height 20
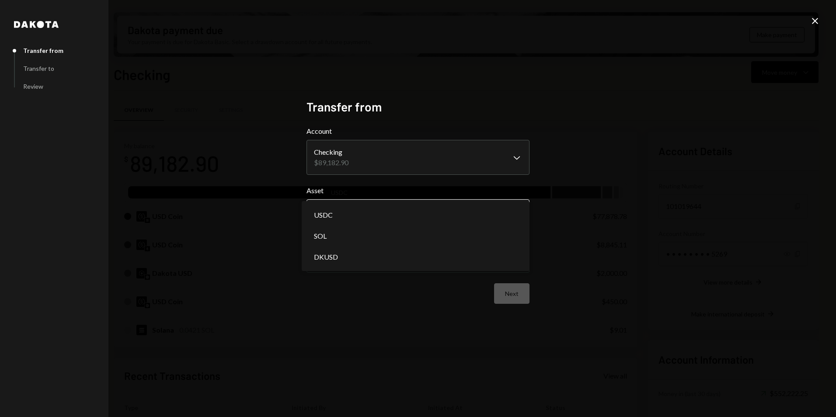
click at [384, 207] on body "B Beamable Foundat... Caret Down Home Home Inbox Inbox Activities Transactions …" at bounding box center [418, 208] width 836 height 417
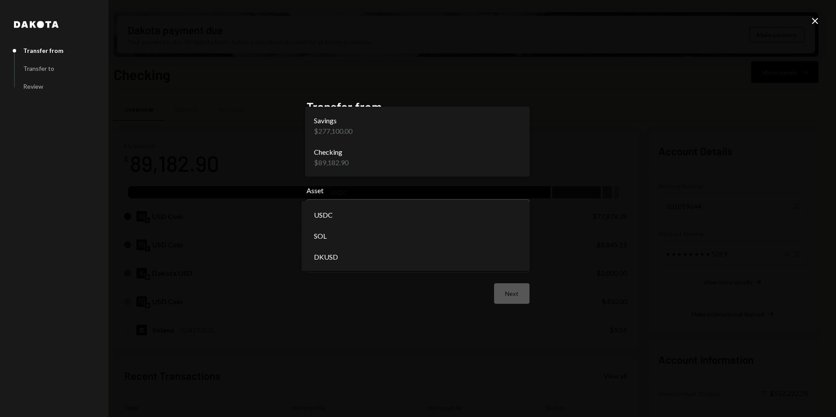
click at [382, 146] on body "B Beamable Foundat... Caret Down Home Home Inbox Inbox Activities Transactions …" at bounding box center [418, 208] width 836 height 417
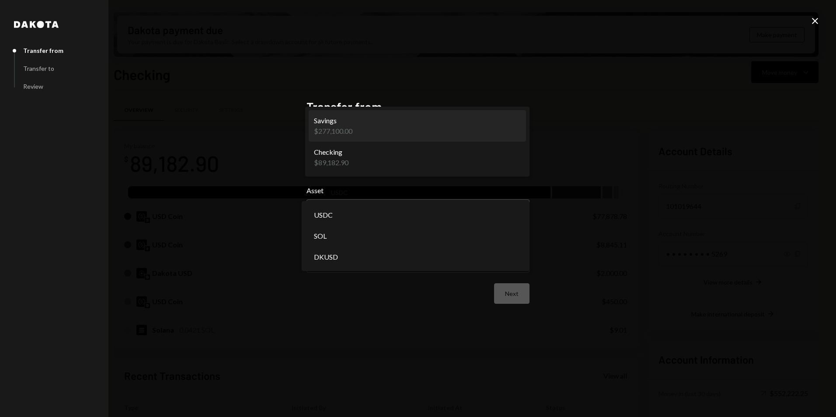
select select "**********"
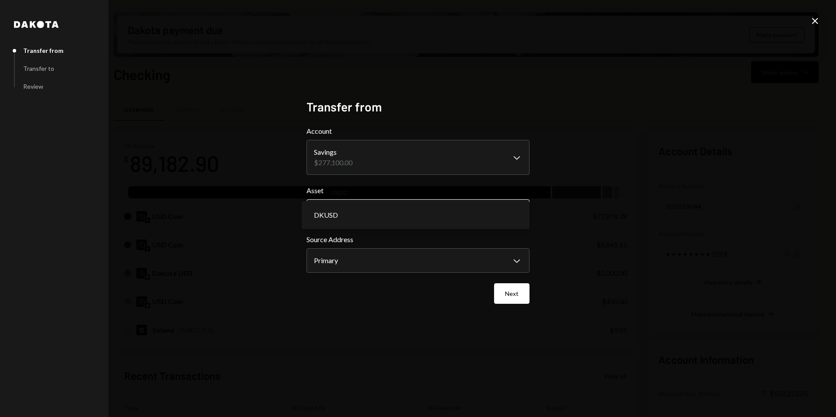
click at [370, 212] on body "B Beamable Foundat... Caret Down Home Home Inbox Inbox Activities Transactions …" at bounding box center [418, 208] width 836 height 417
click at [378, 259] on body "B Beamable Foundat... Caret Down Home Home Inbox Inbox Activities Transactions …" at bounding box center [418, 208] width 836 height 417
click at [504, 289] on button "Next" at bounding box center [511, 293] width 35 height 21
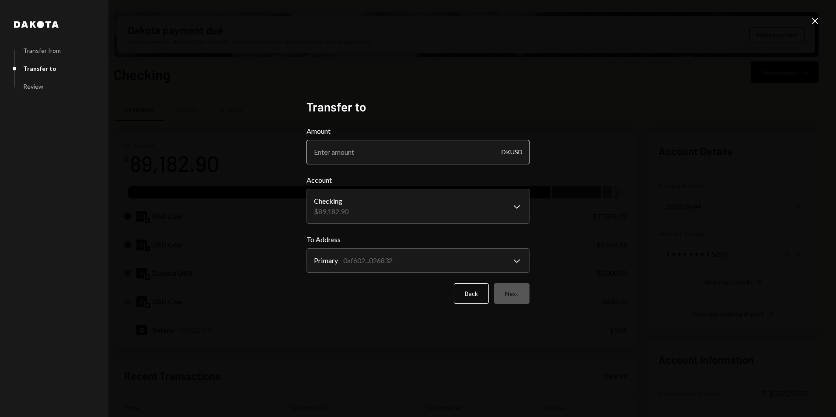
click at [332, 151] on input "Amount" at bounding box center [418, 152] width 223 height 24
type input "2000"
click at [513, 290] on button "Next" at bounding box center [511, 293] width 35 height 21
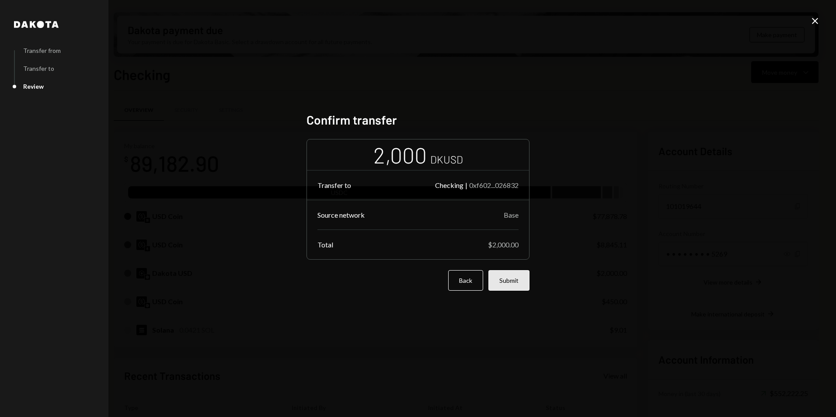
click at [518, 283] on button "Submit" at bounding box center [509, 280] width 41 height 21
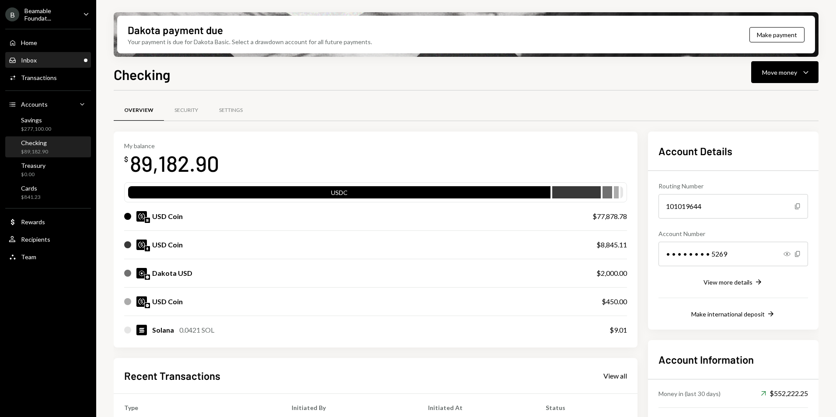
click at [39, 60] on div "Inbox Inbox" at bounding box center [48, 60] width 79 height 8
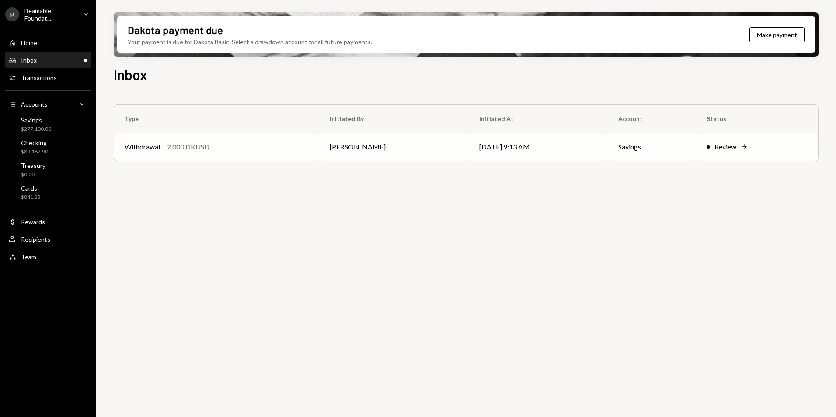
click at [397, 153] on td "[PERSON_NAME]" at bounding box center [393, 147] width 149 height 28
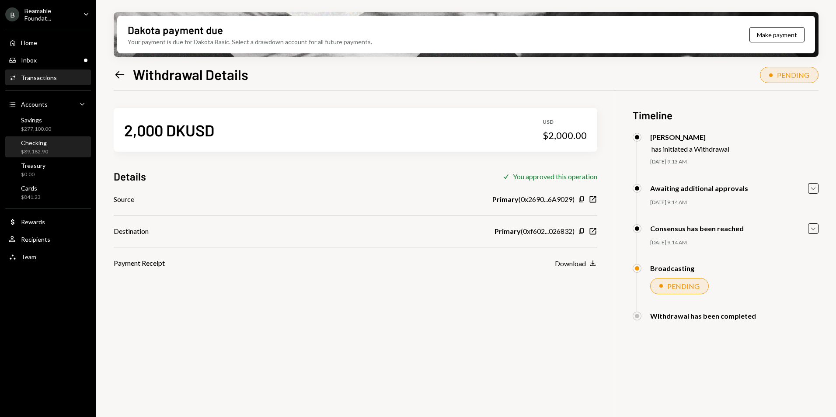
click at [53, 143] on div "Checking $89,182.90" at bounding box center [48, 147] width 79 height 17
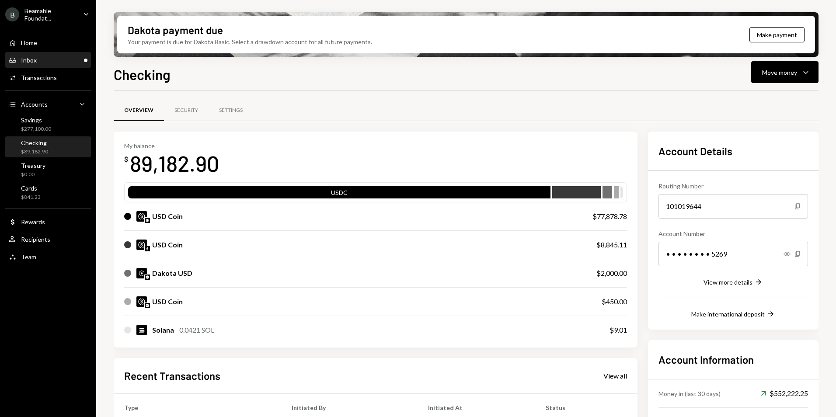
click at [65, 56] on div "Inbox Inbox" at bounding box center [48, 60] width 79 height 15
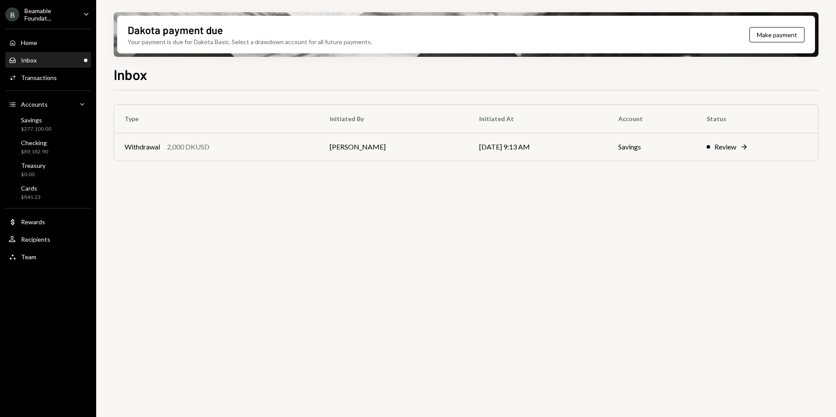
click at [63, 15] on div "Beamable Foundat..." at bounding box center [50, 14] width 52 height 15
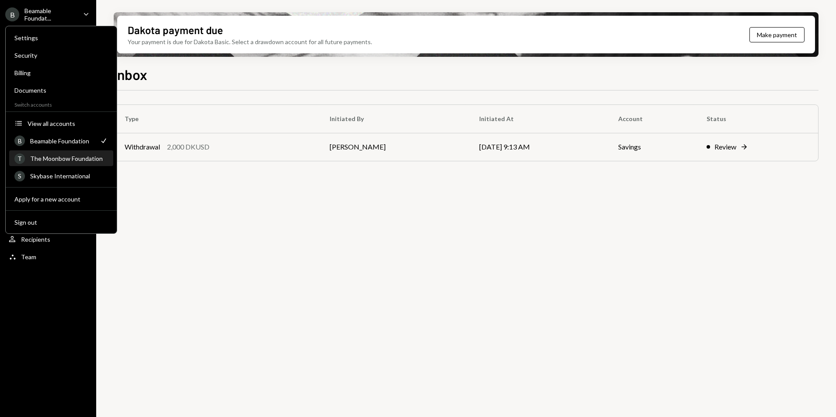
click at [78, 159] on div "The Moonbow Foundation" at bounding box center [69, 158] width 78 height 7
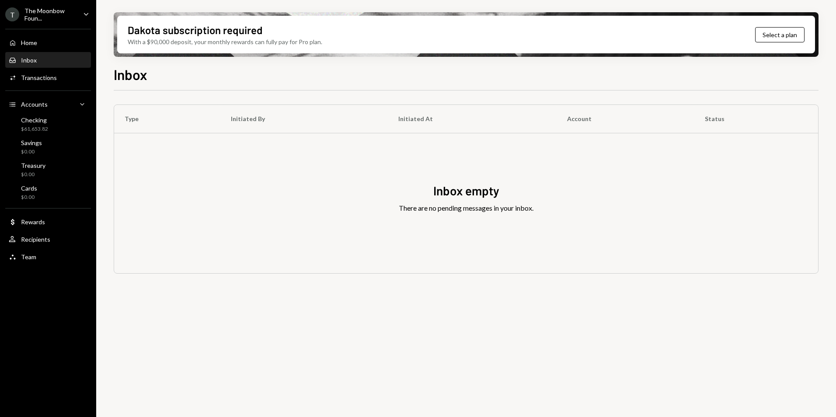
click at [48, 10] on div "The Moonbow Foun..." at bounding box center [50, 14] width 52 height 15
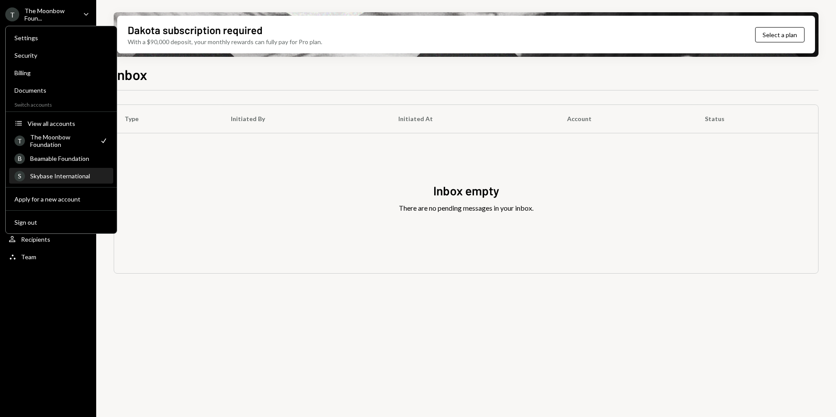
click at [53, 171] on div "S Skybase International" at bounding box center [61, 176] width 94 height 15
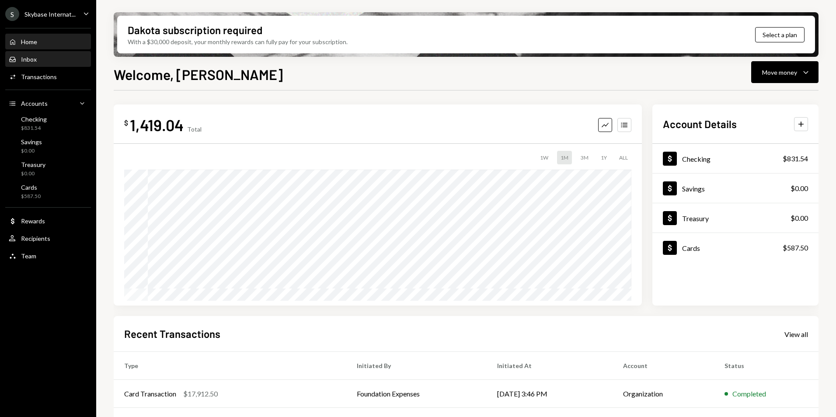
click at [65, 63] on div "Inbox Inbox" at bounding box center [48, 59] width 79 height 15
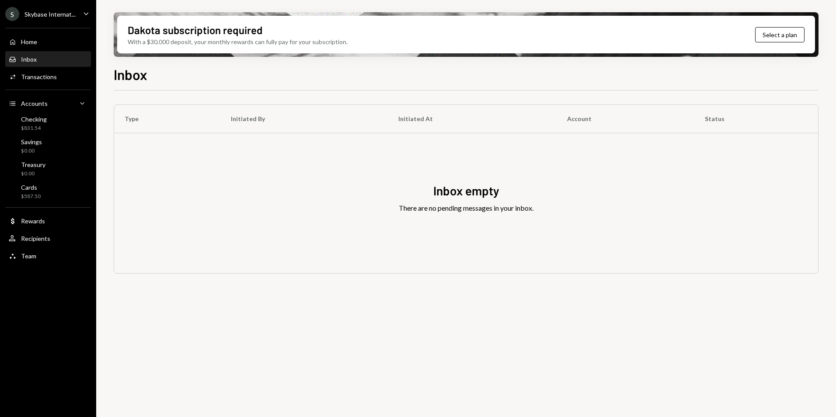
click at [43, 15] on div "Skybase Internat..." at bounding box center [49, 13] width 51 height 7
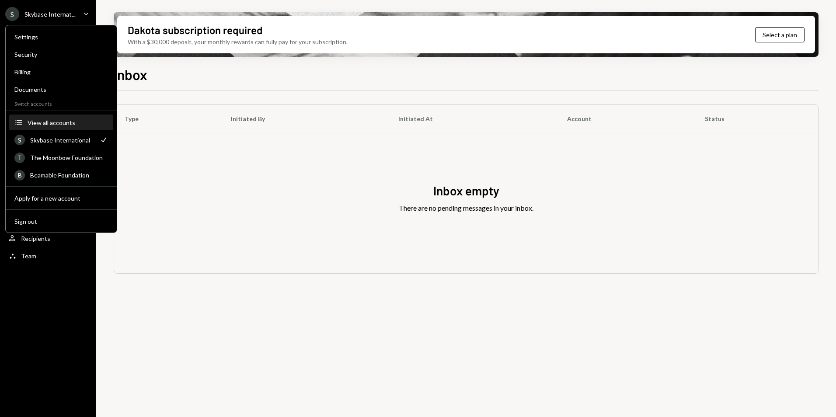
click at [57, 123] on div "View all accounts" at bounding box center [68, 122] width 80 height 7
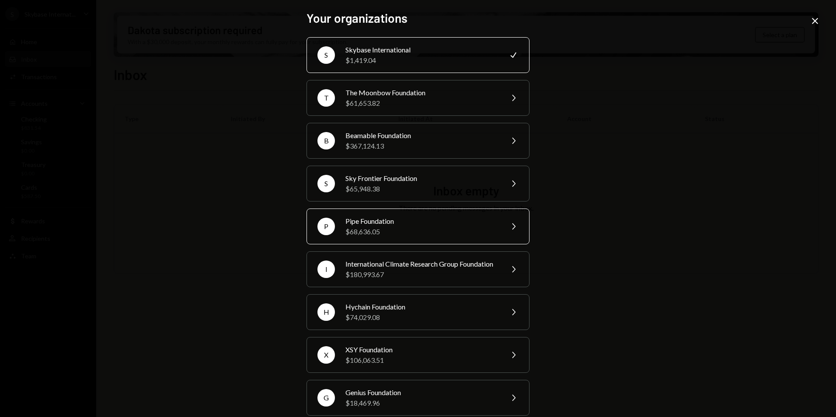
click at [413, 228] on div "$68,636.05" at bounding box center [422, 232] width 152 height 10
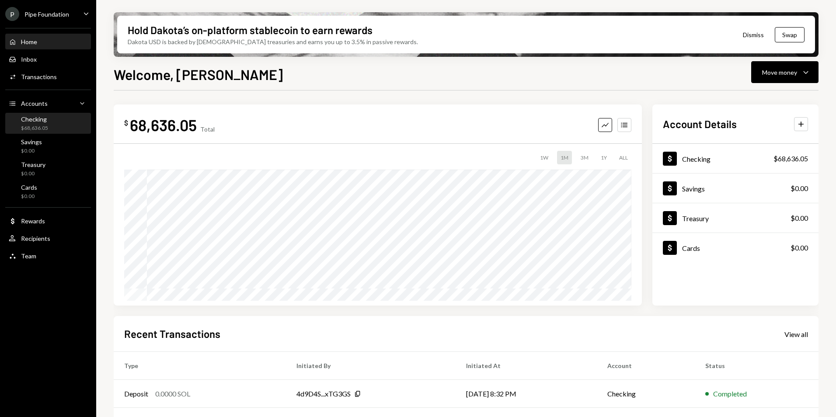
click at [54, 129] on div "Checking $68,636.05" at bounding box center [48, 123] width 79 height 17
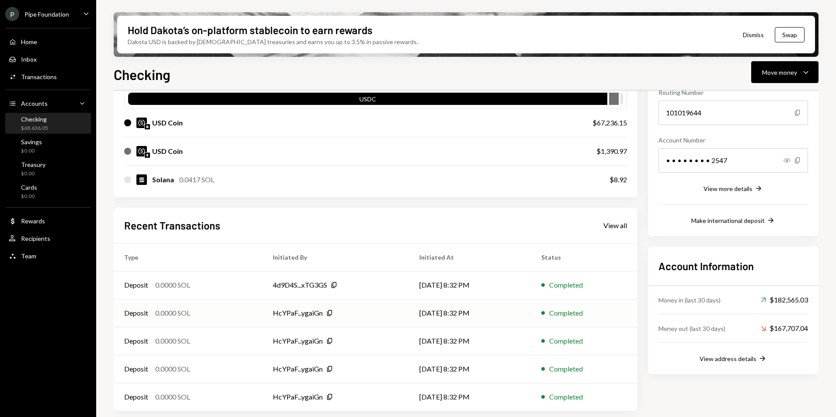
scroll to position [95, 0]
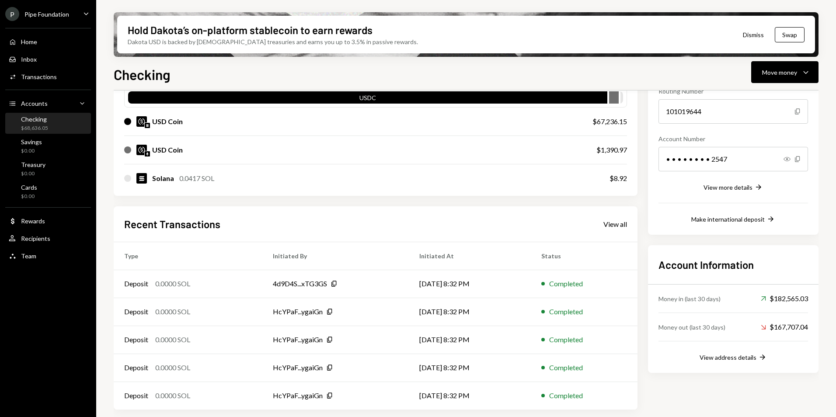
click at [601, 220] on div "Recent Transactions View all" at bounding box center [375, 224] width 503 height 14
click at [605, 222] on div "View all" at bounding box center [616, 224] width 24 height 9
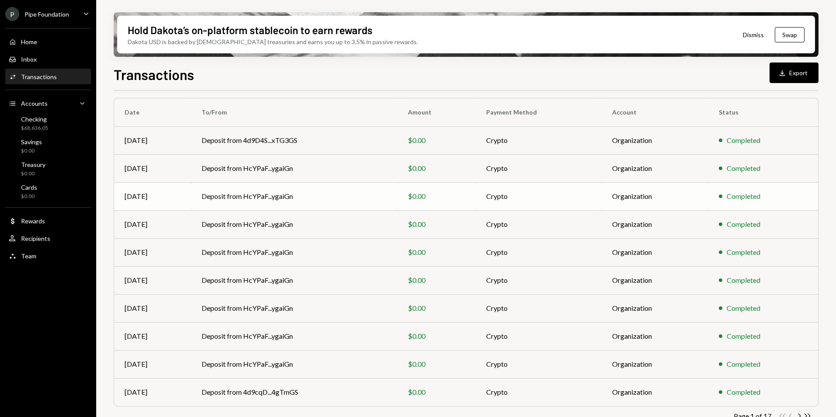
scroll to position [81, 0]
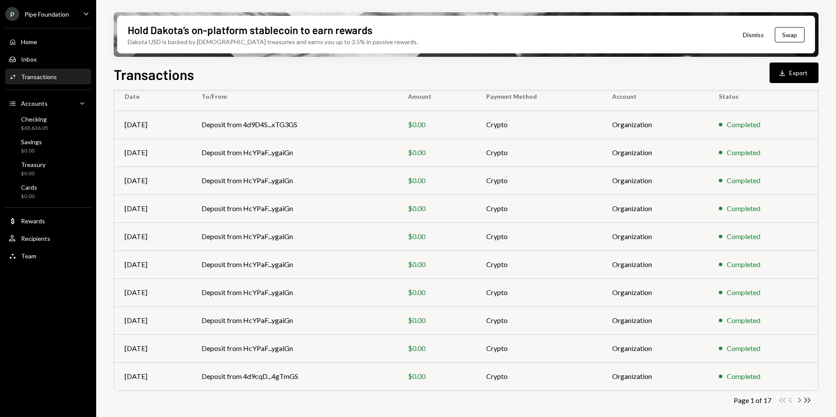
click at [798, 402] on icon "Chevron Right" at bounding box center [799, 400] width 8 height 8
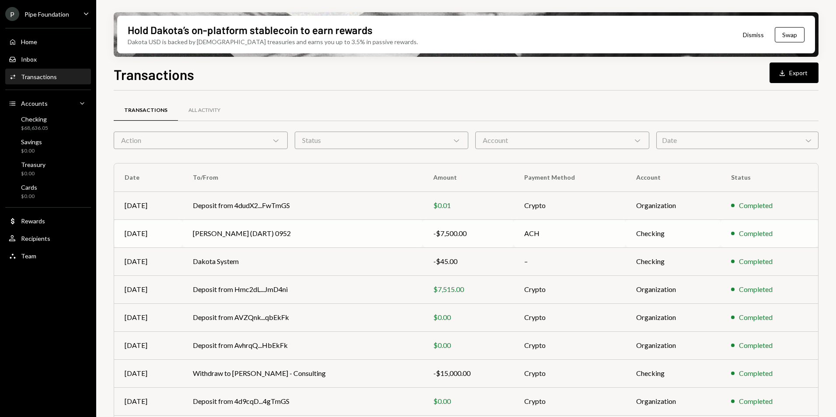
click at [310, 238] on td "Jane V Herman Llc (DART) 0952" at bounding box center [302, 234] width 241 height 28
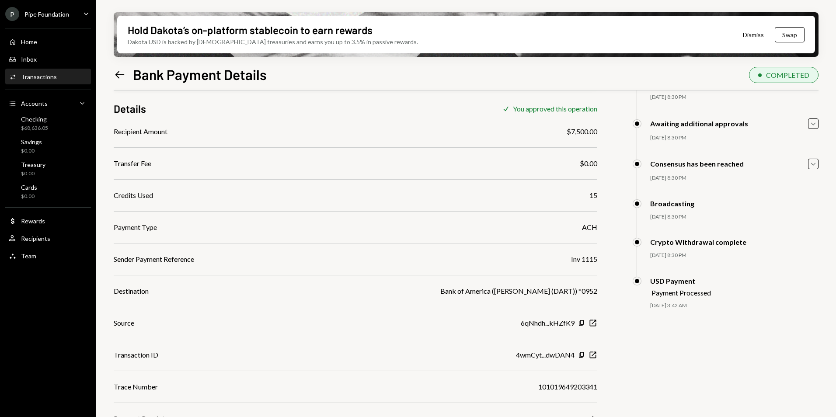
scroll to position [70, 0]
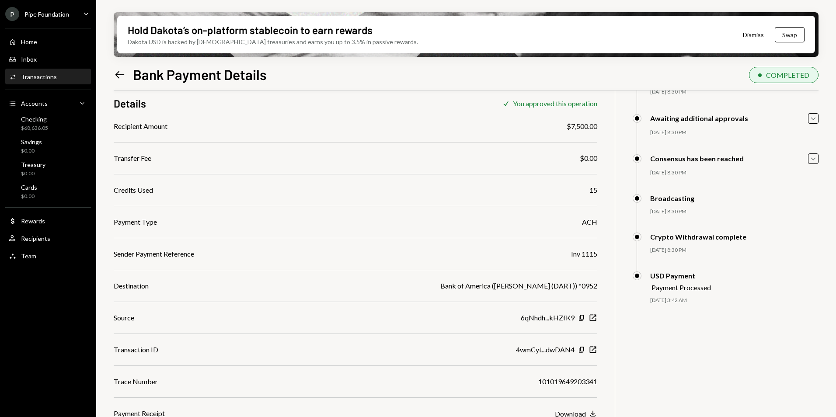
click at [590, 414] on icon "Download" at bounding box center [593, 413] width 9 height 9
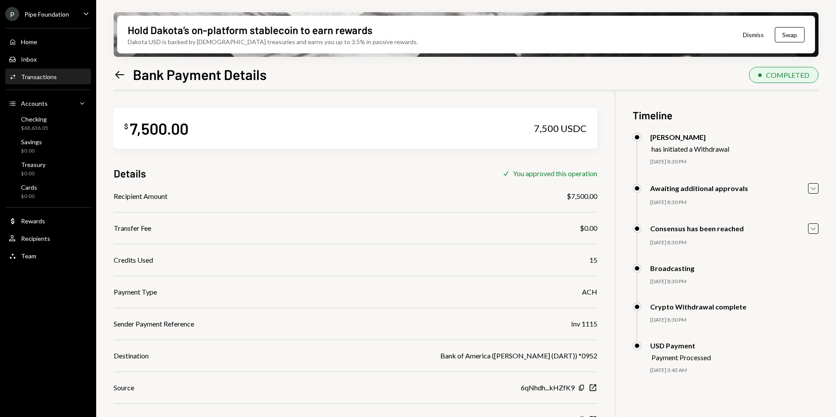
scroll to position [70, 0]
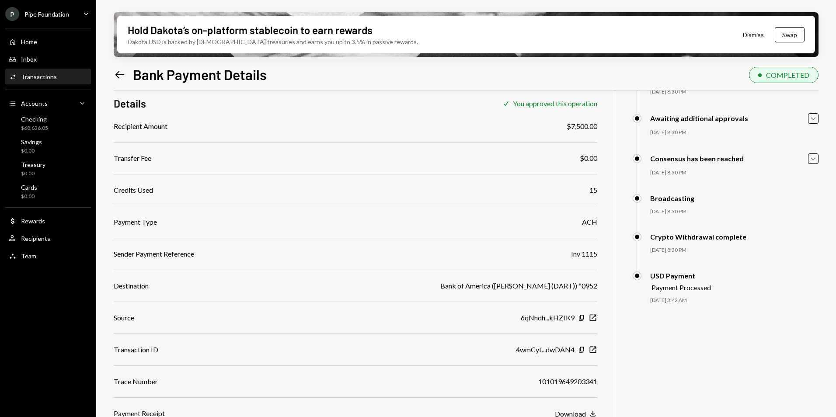
click at [125, 77] on icon "Left Arrow" at bounding box center [120, 75] width 12 height 12
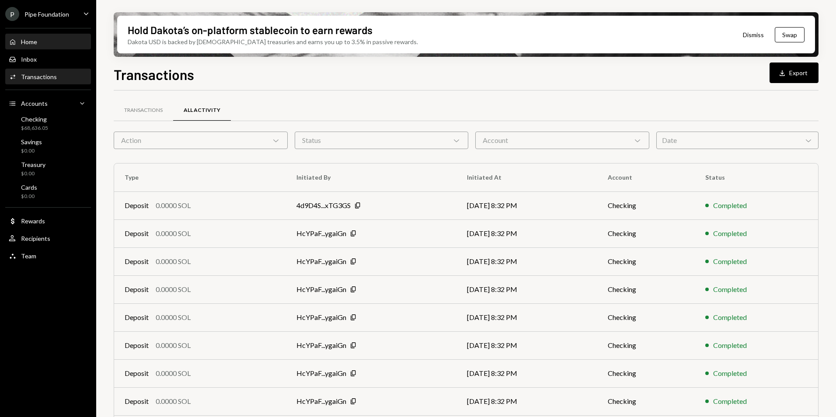
click at [68, 41] on div "Home Home" at bounding box center [48, 42] width 79 height 8
